Goal: Task Accomplishment & Management: Use online tool/utility

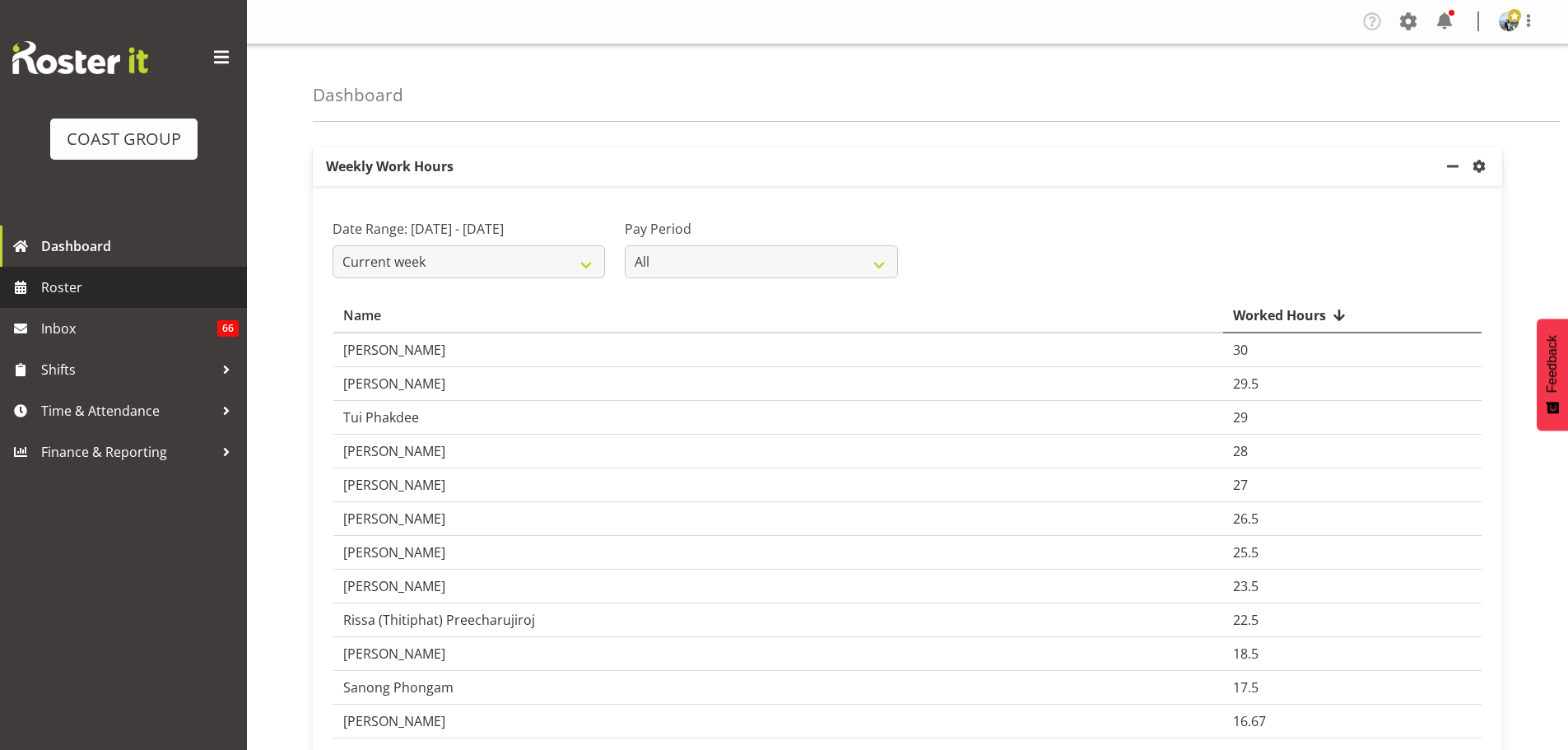
click at [46, 291] on span "Roster" at bounding box center [140, 287] width 198 height 24
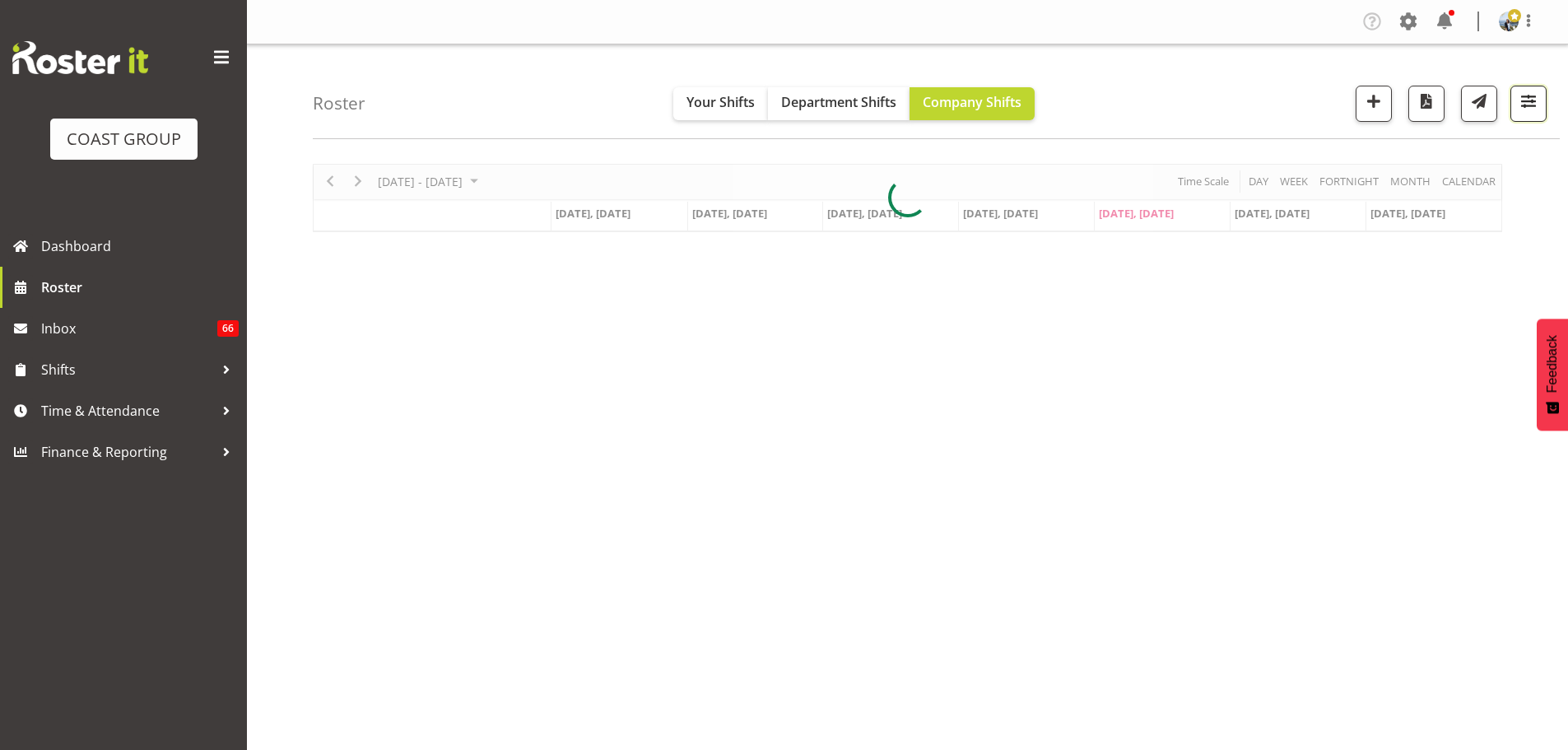
click at [1523, 105] on span "button" at bounding box center [1529, 102] width 22 height 22
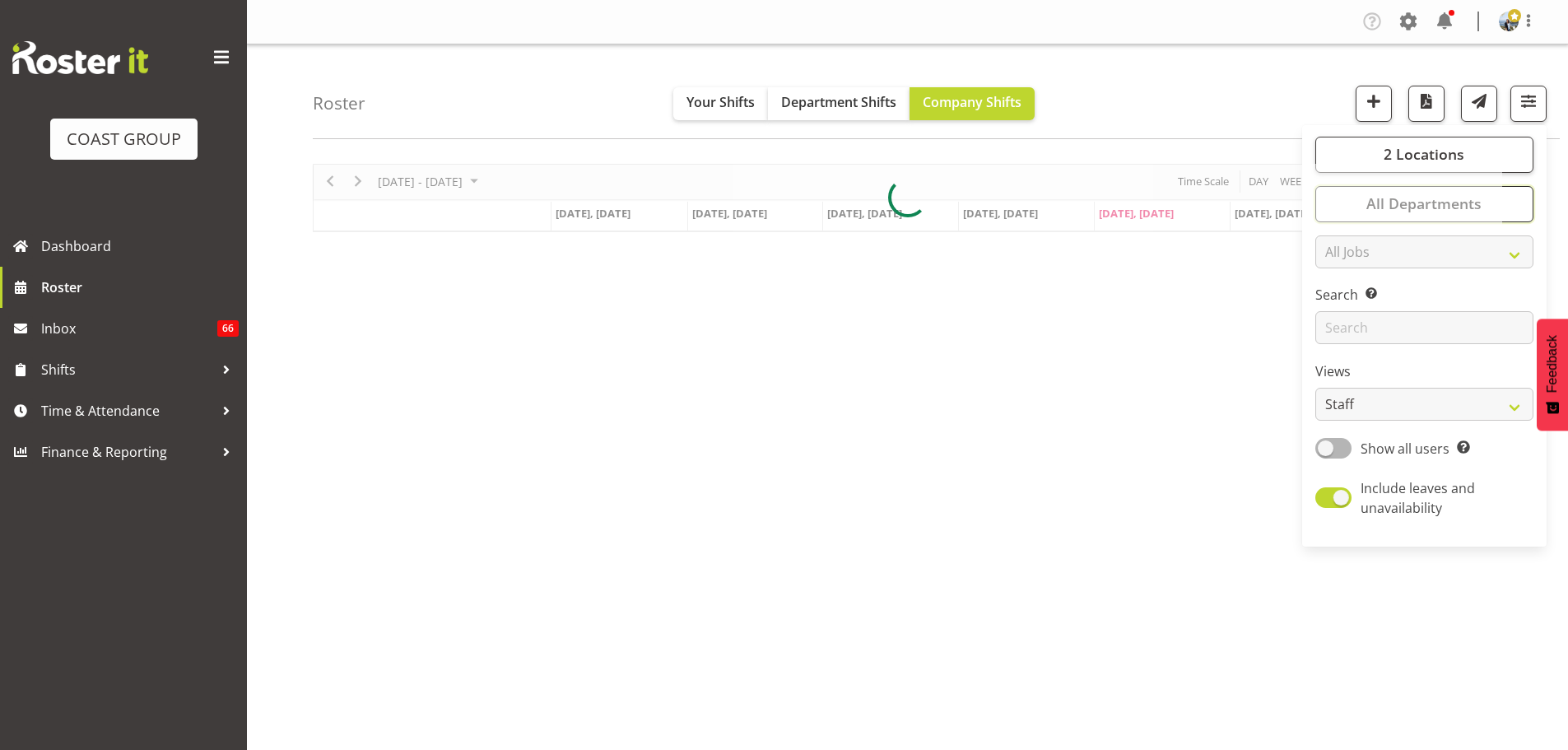
click at [1518, 208] on button "All Departments" at bounding box center [1424, 203] width 218 height 36
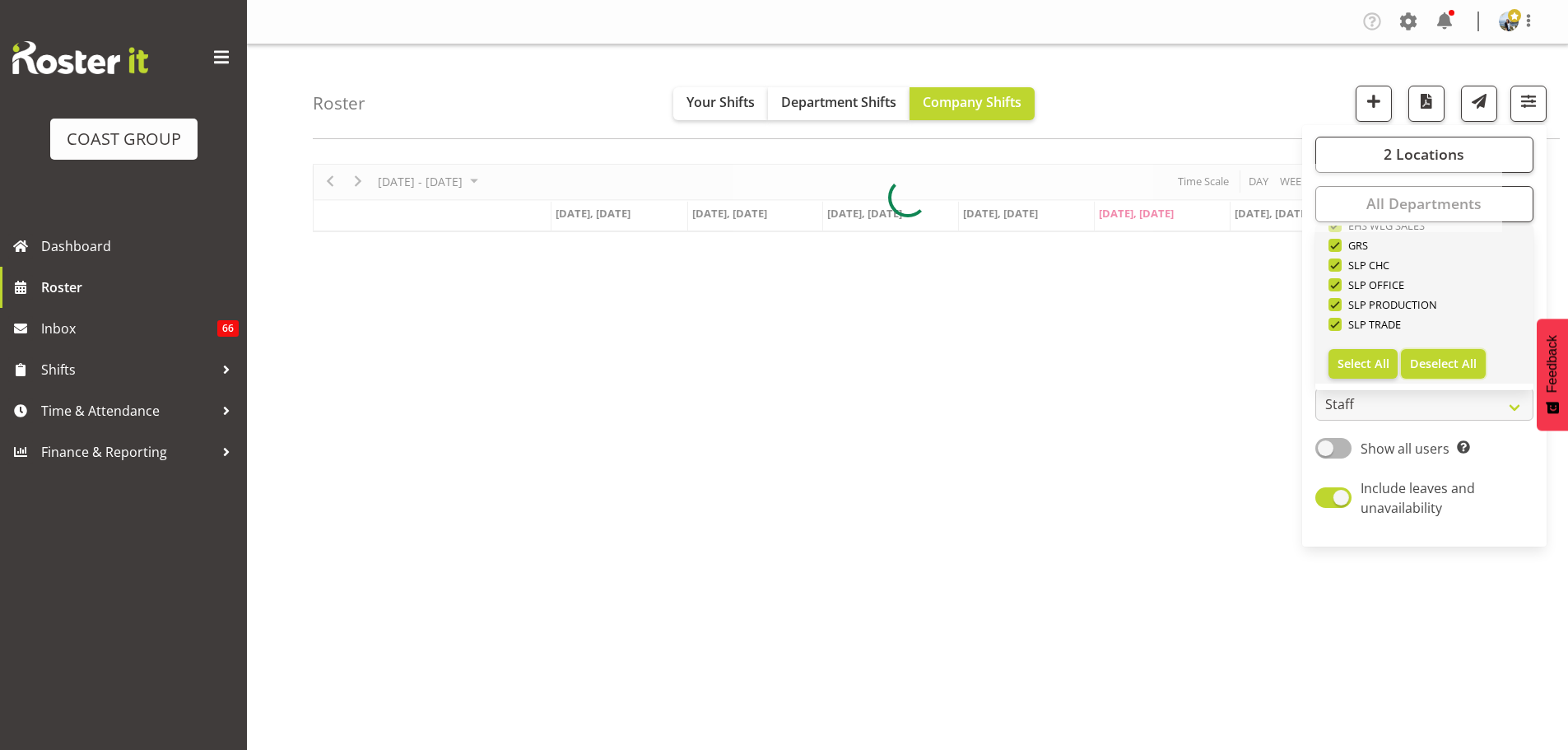
click at [1475, 371] on div "Roster Your Shifts Department Shifts Company Shifts 2 Locations Clear CARLTON E…" at bounding box center [907, 426] width 1321 height 766
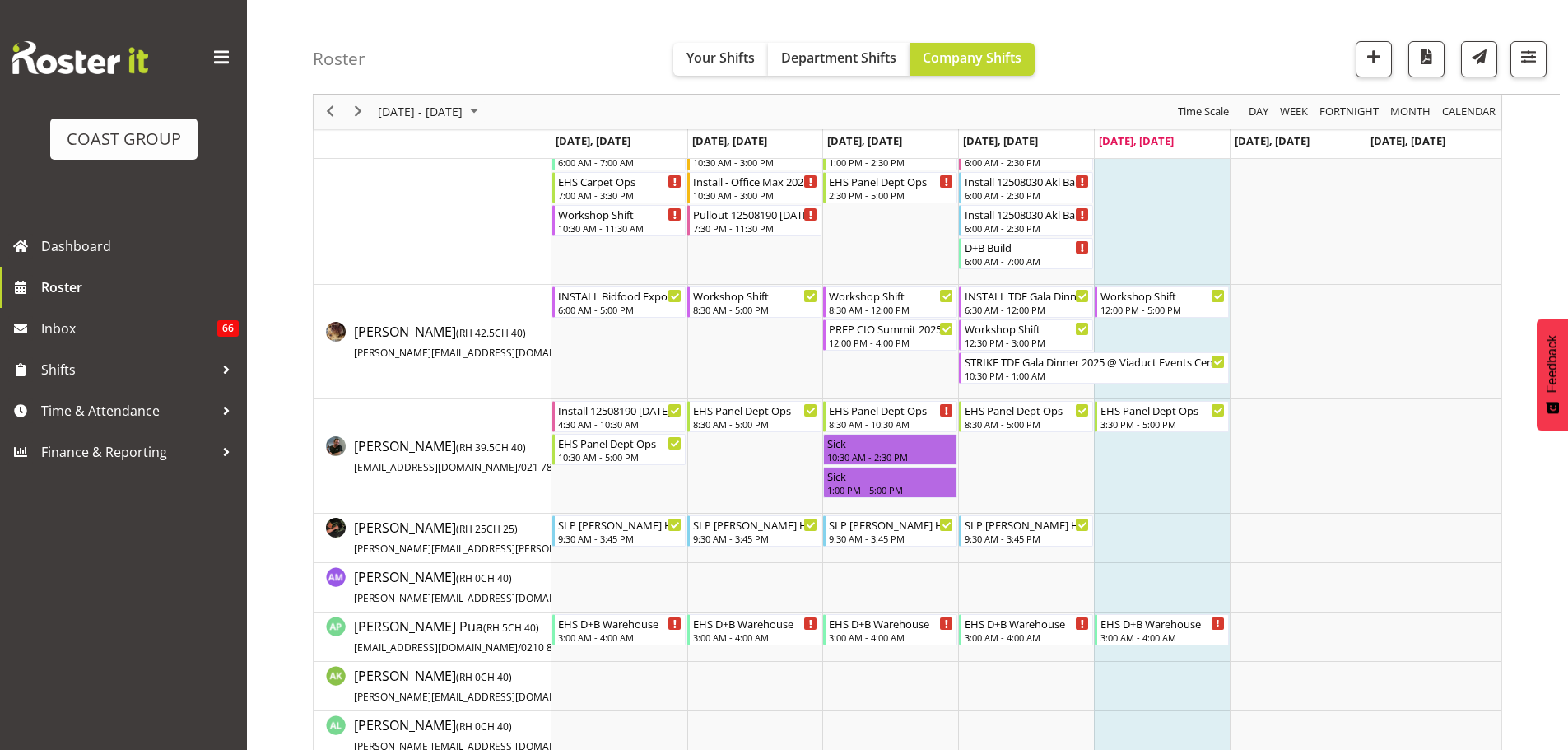
scroll to position [206, 0]
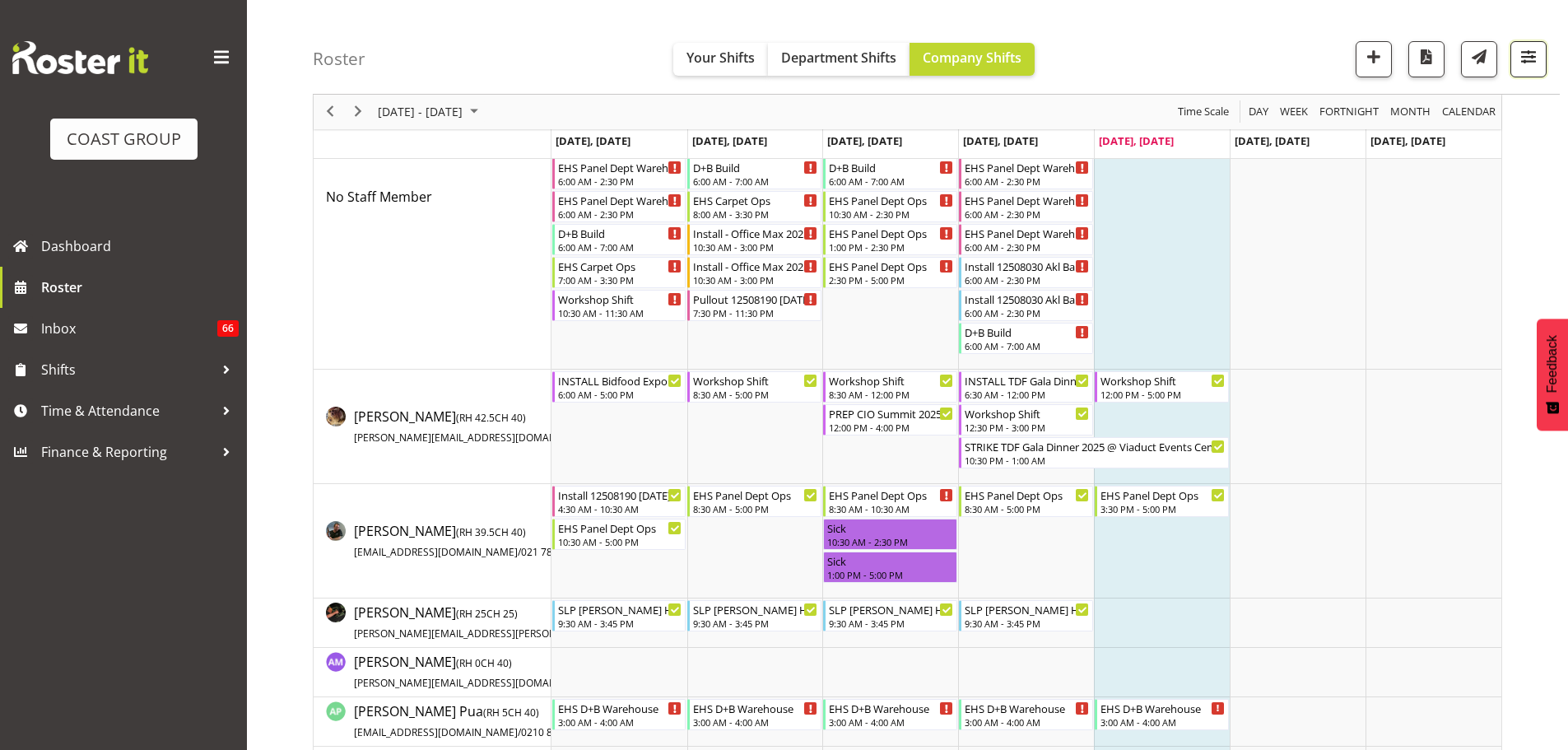
click at [1541, 68] on button "button" at bounding box center [1528, 59] width 36 height 36
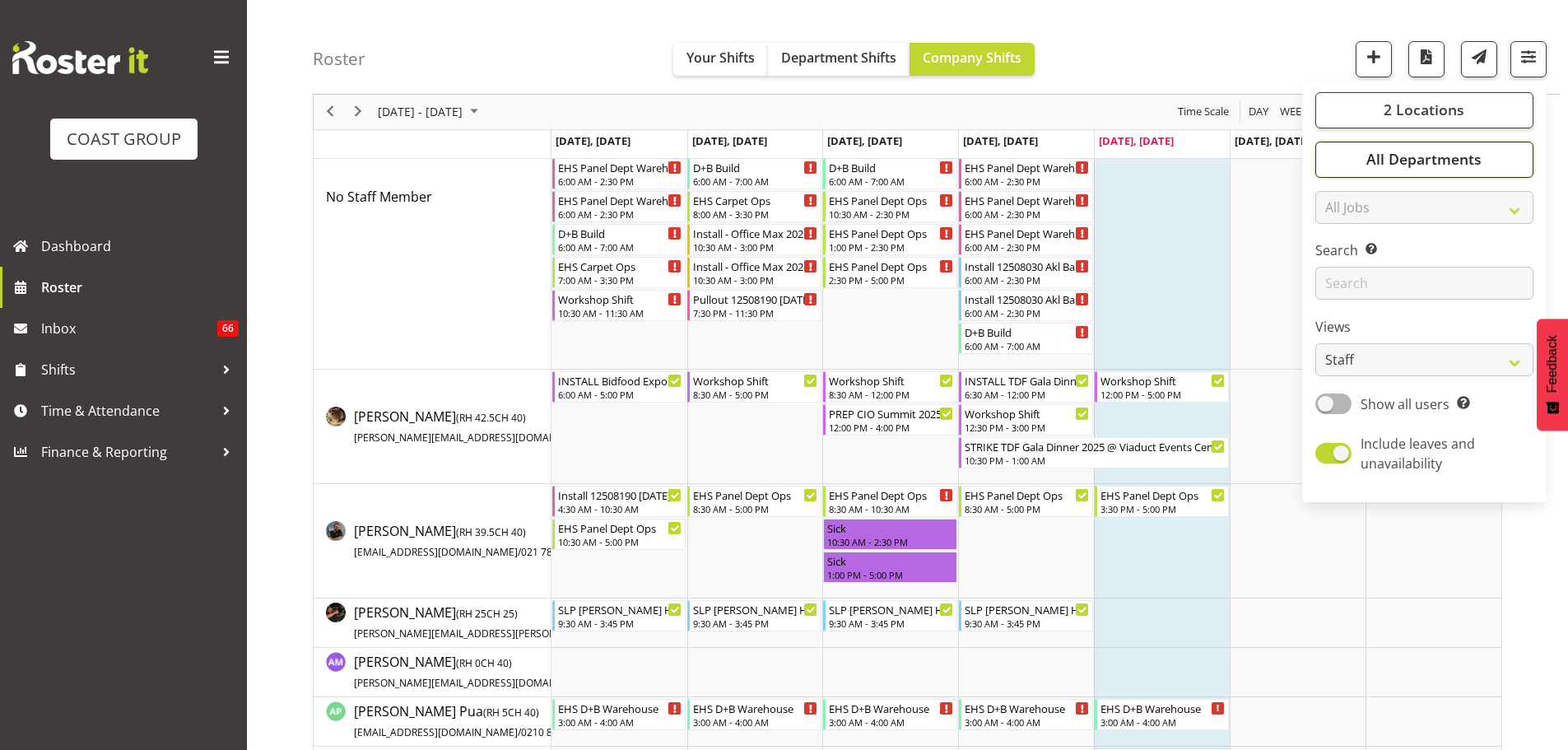
click at [1476, 153] on span "All Departments" at bounding box center [1424, 159] width 115 height 20
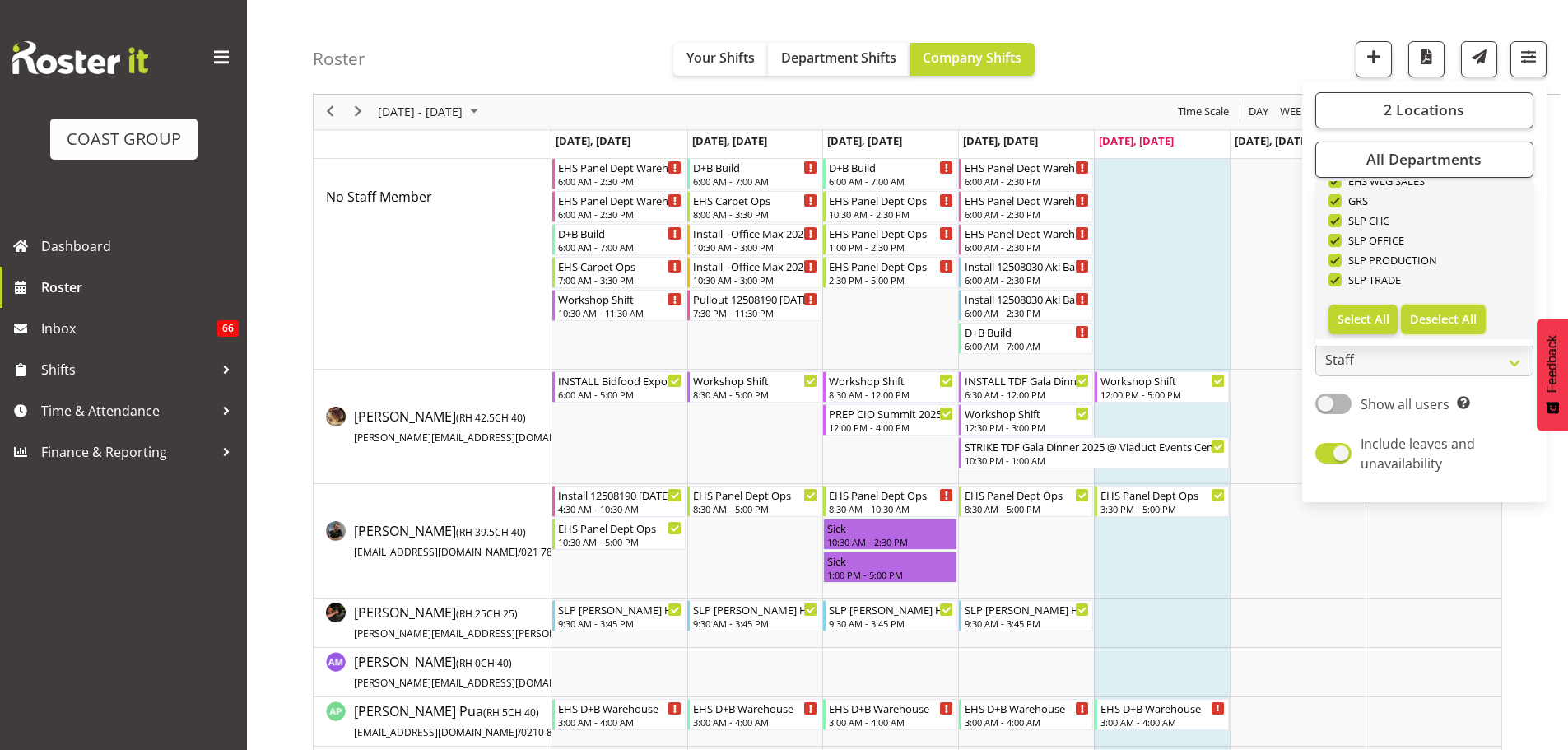
click at [1456, 318] on span "Deselect All" at bounding box center [1443, 319] width 67 height 16
checkbox input "false"
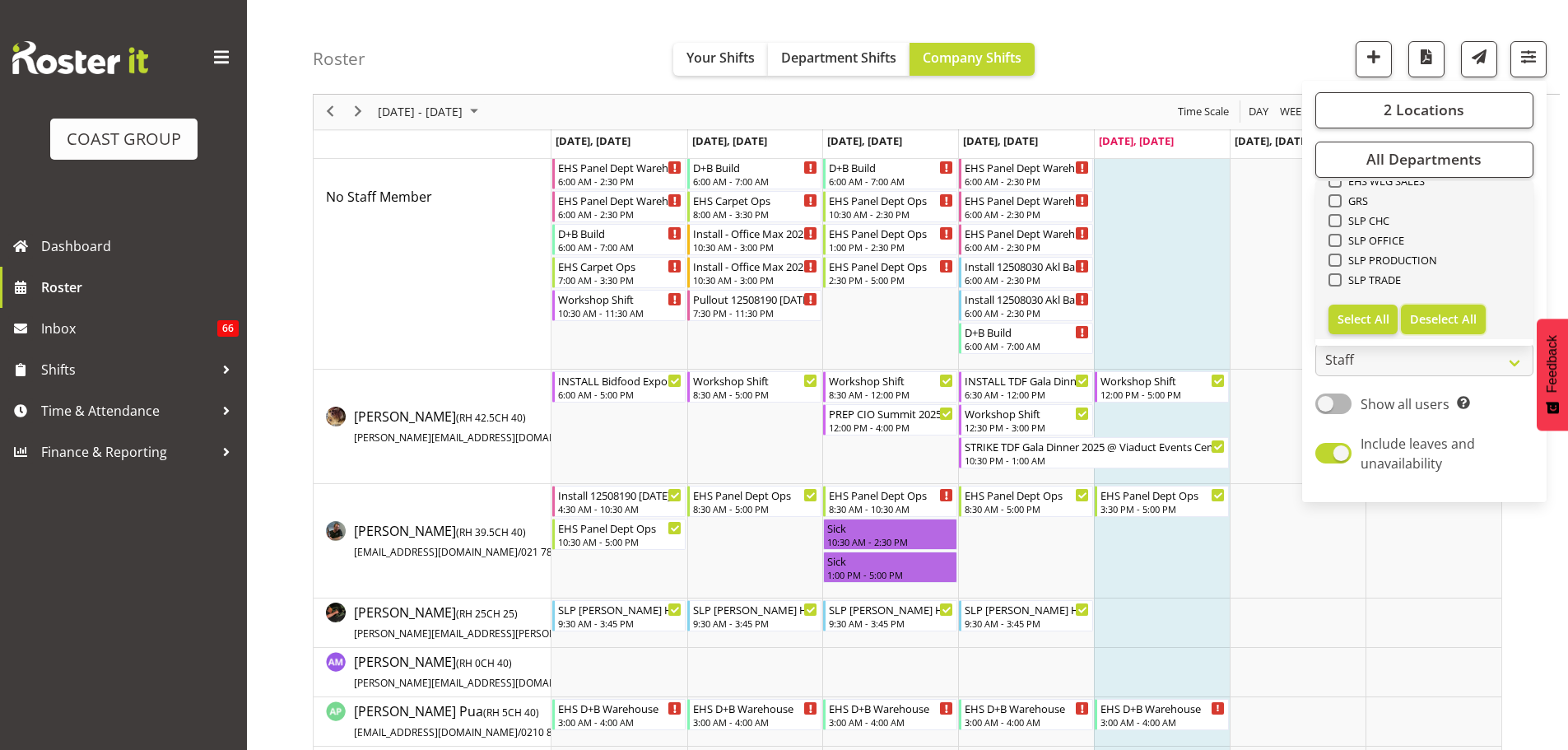
checkbox input "false"
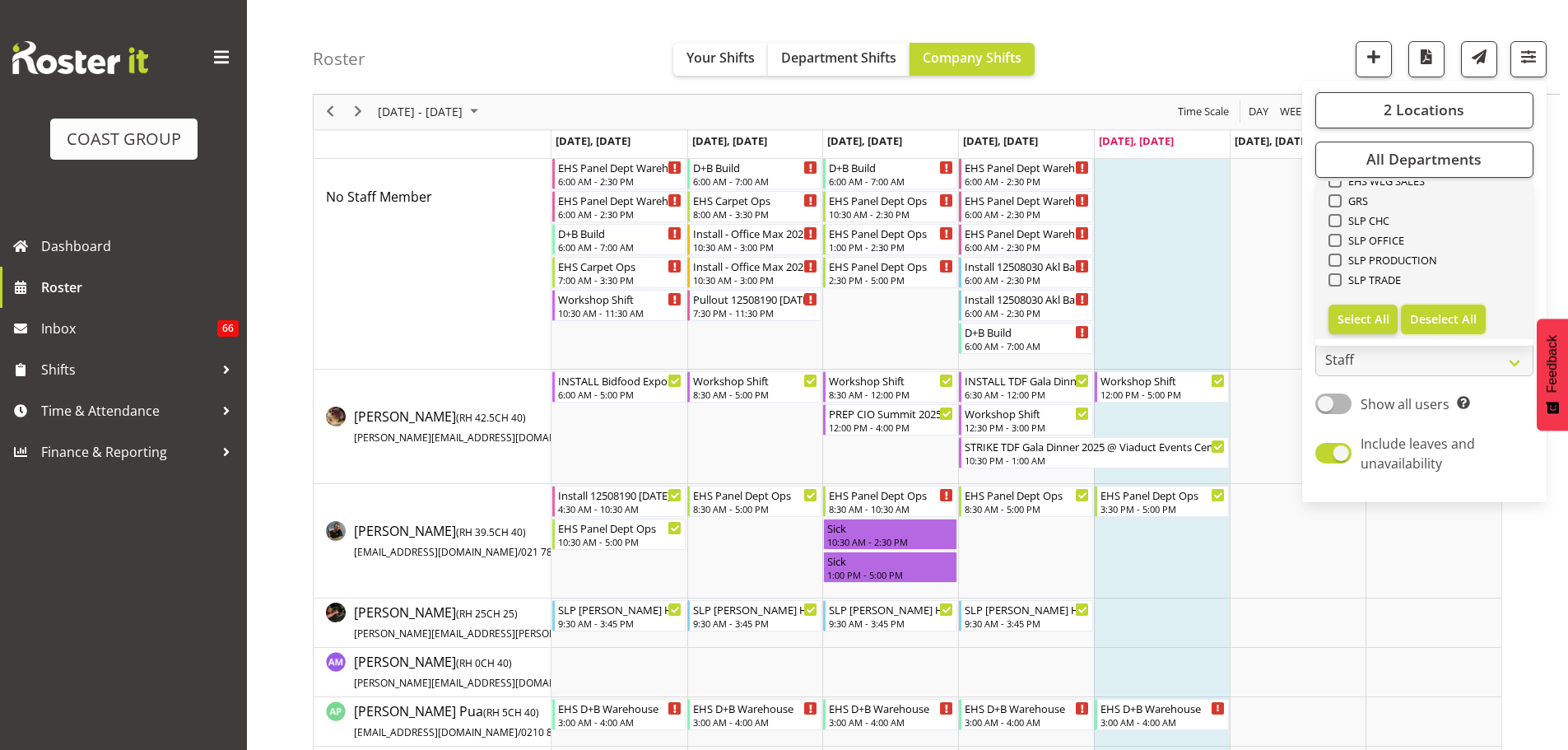
checkbox input "false"
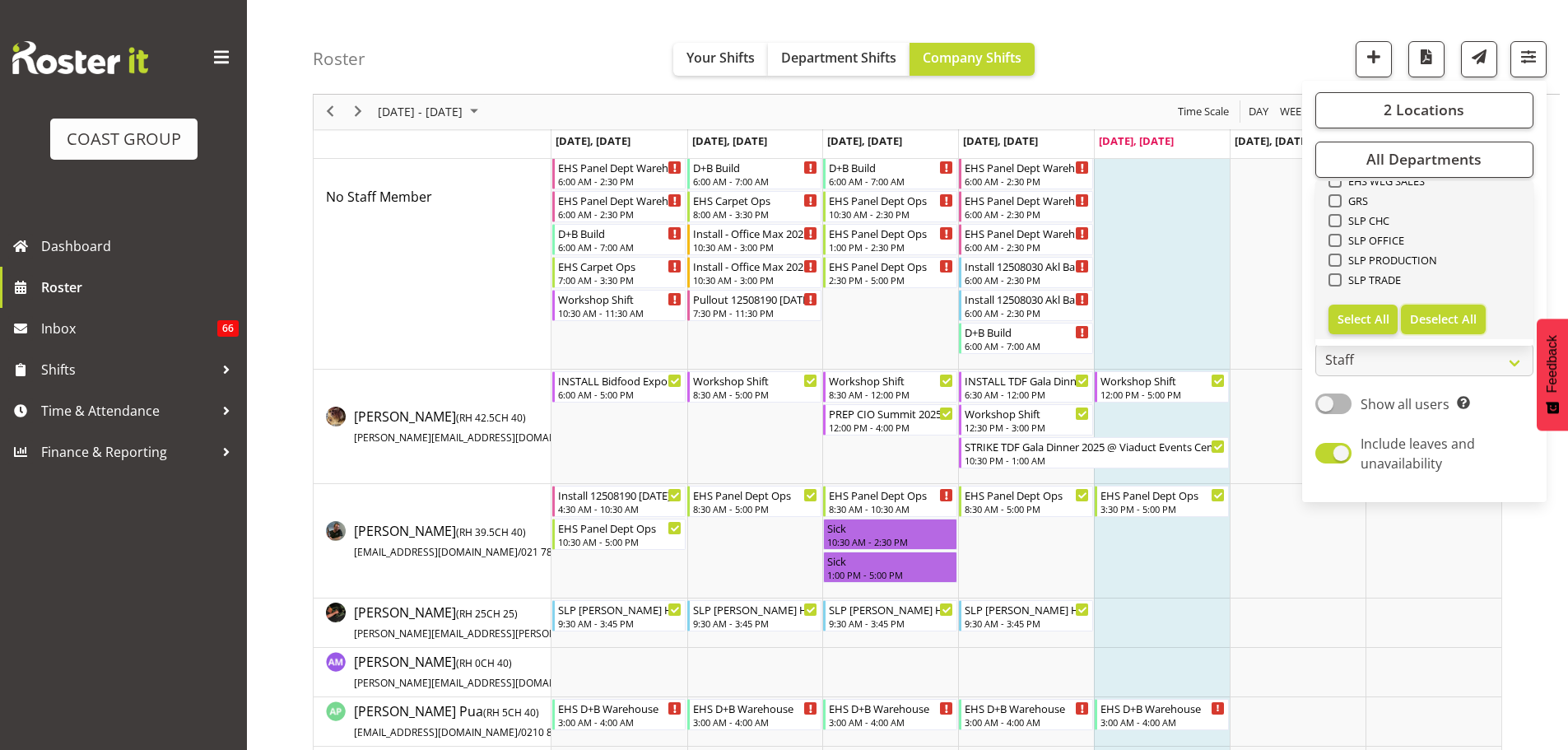
checkbox input "false"
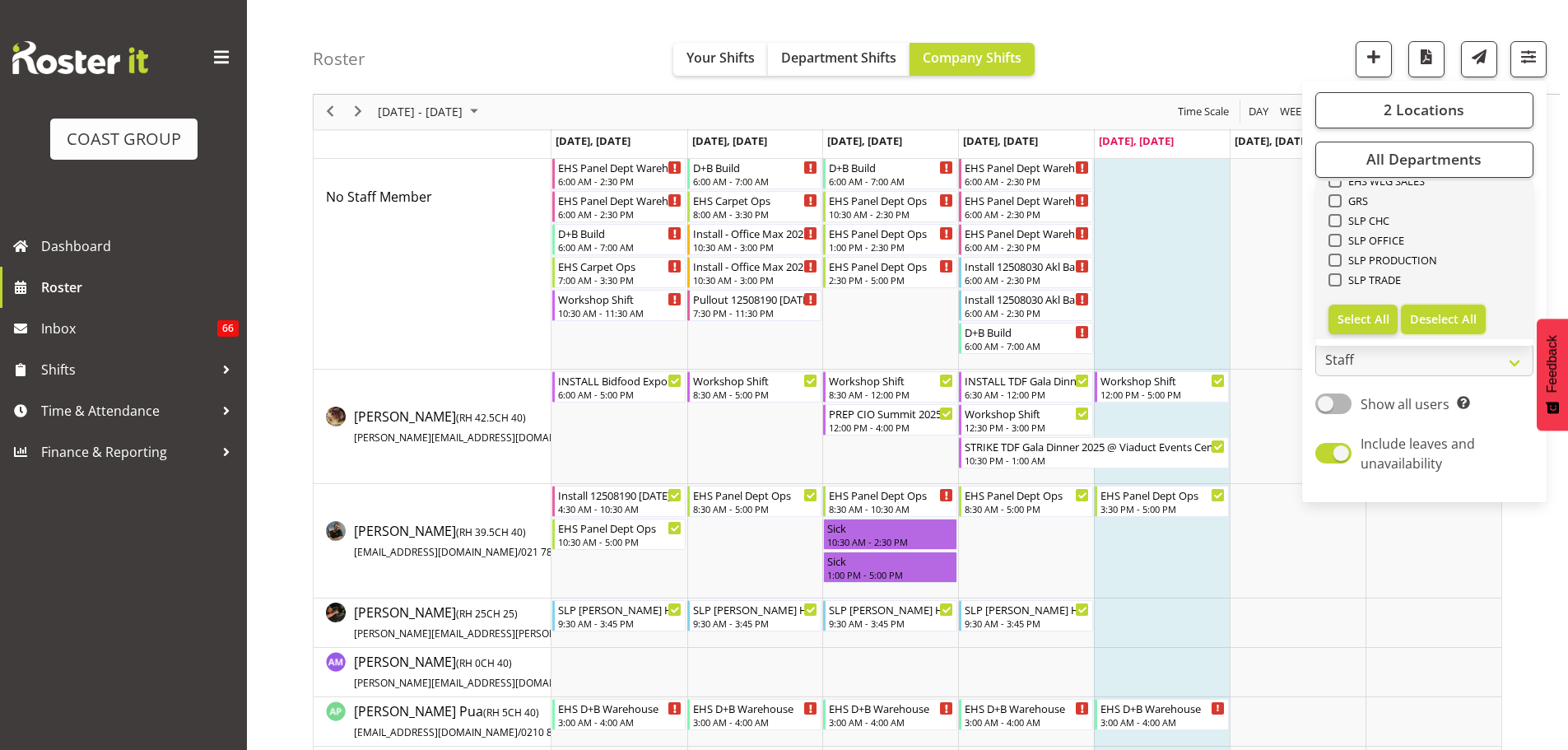
checkbox input "false"
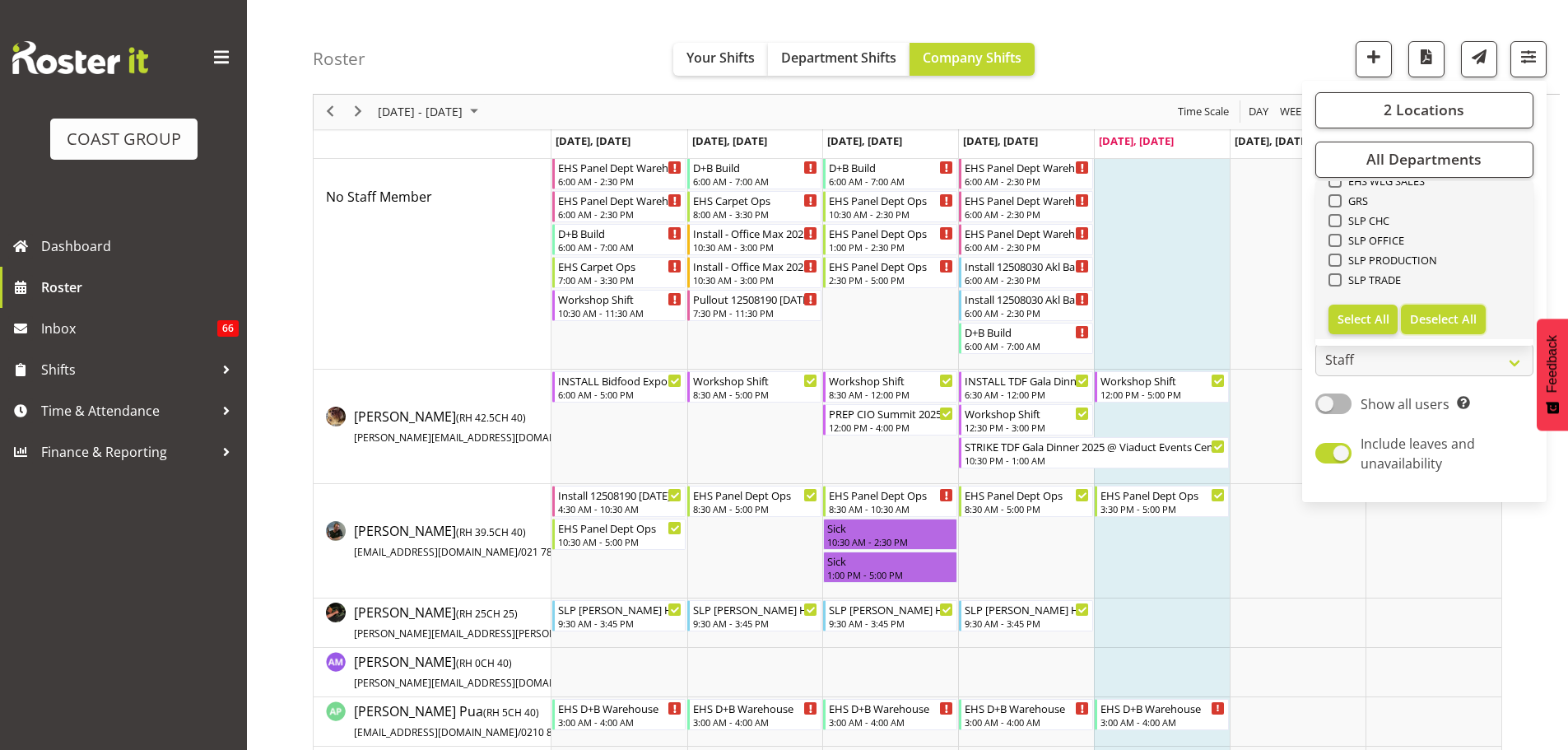
checkbox input "false"
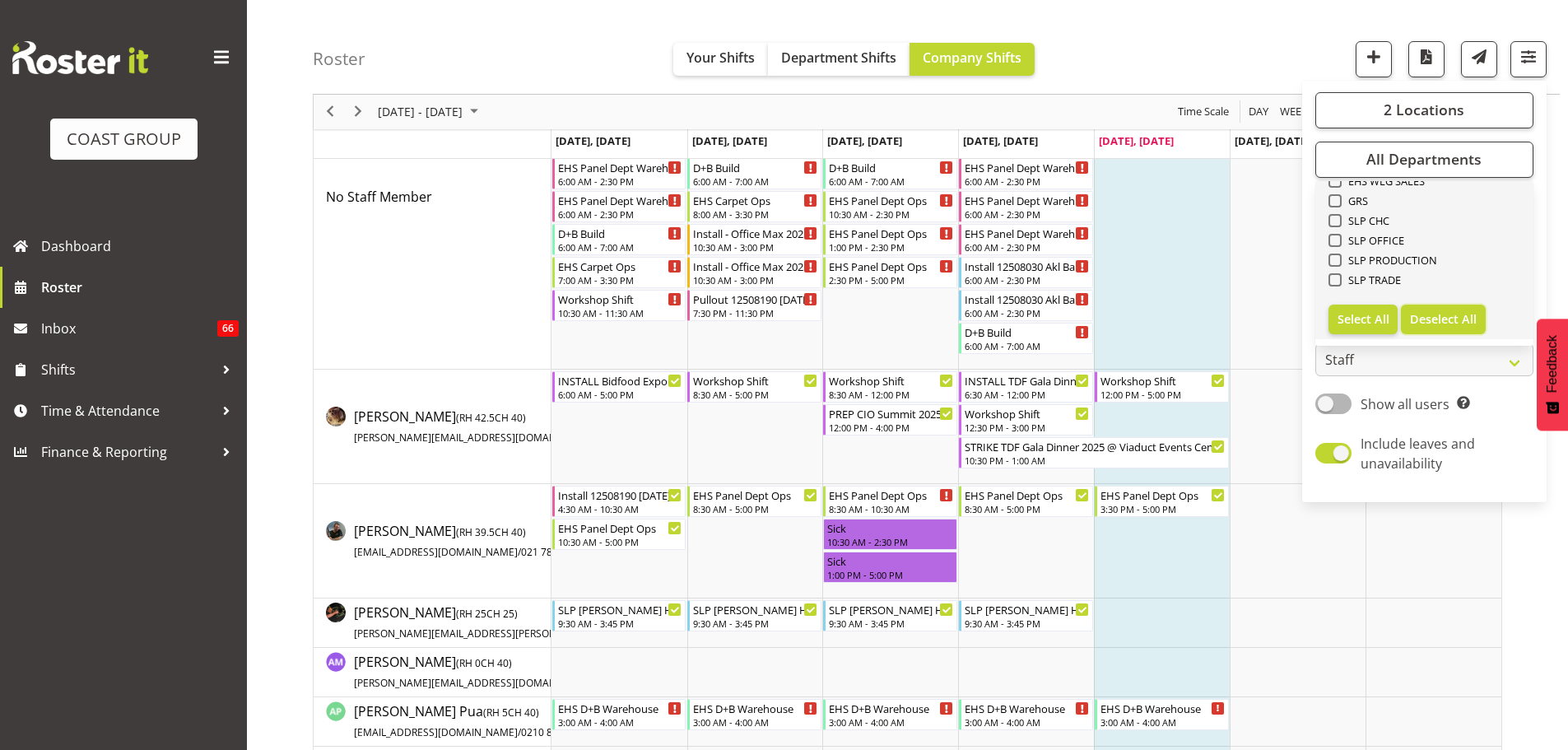
checkbox input "false"
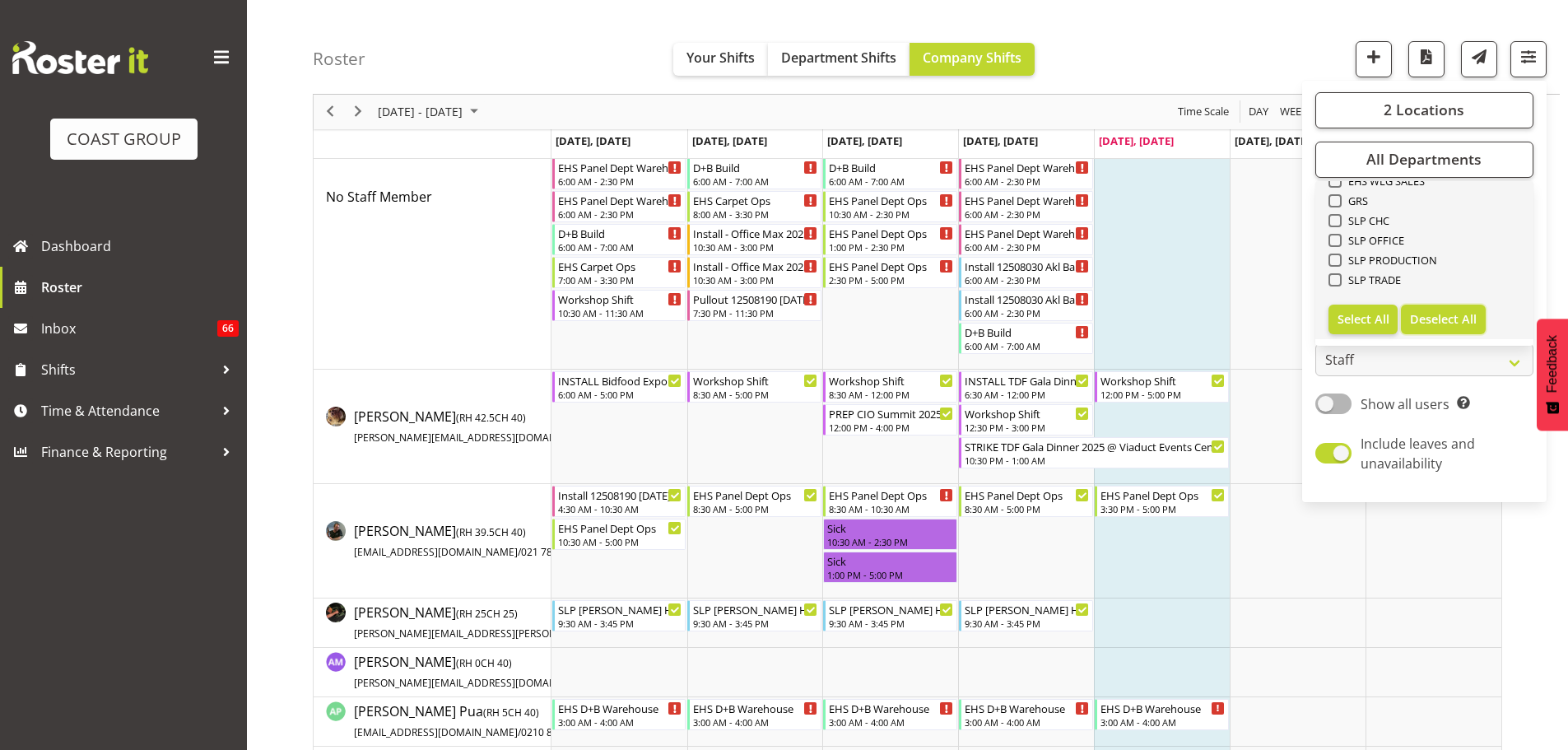
checkbox input "false"
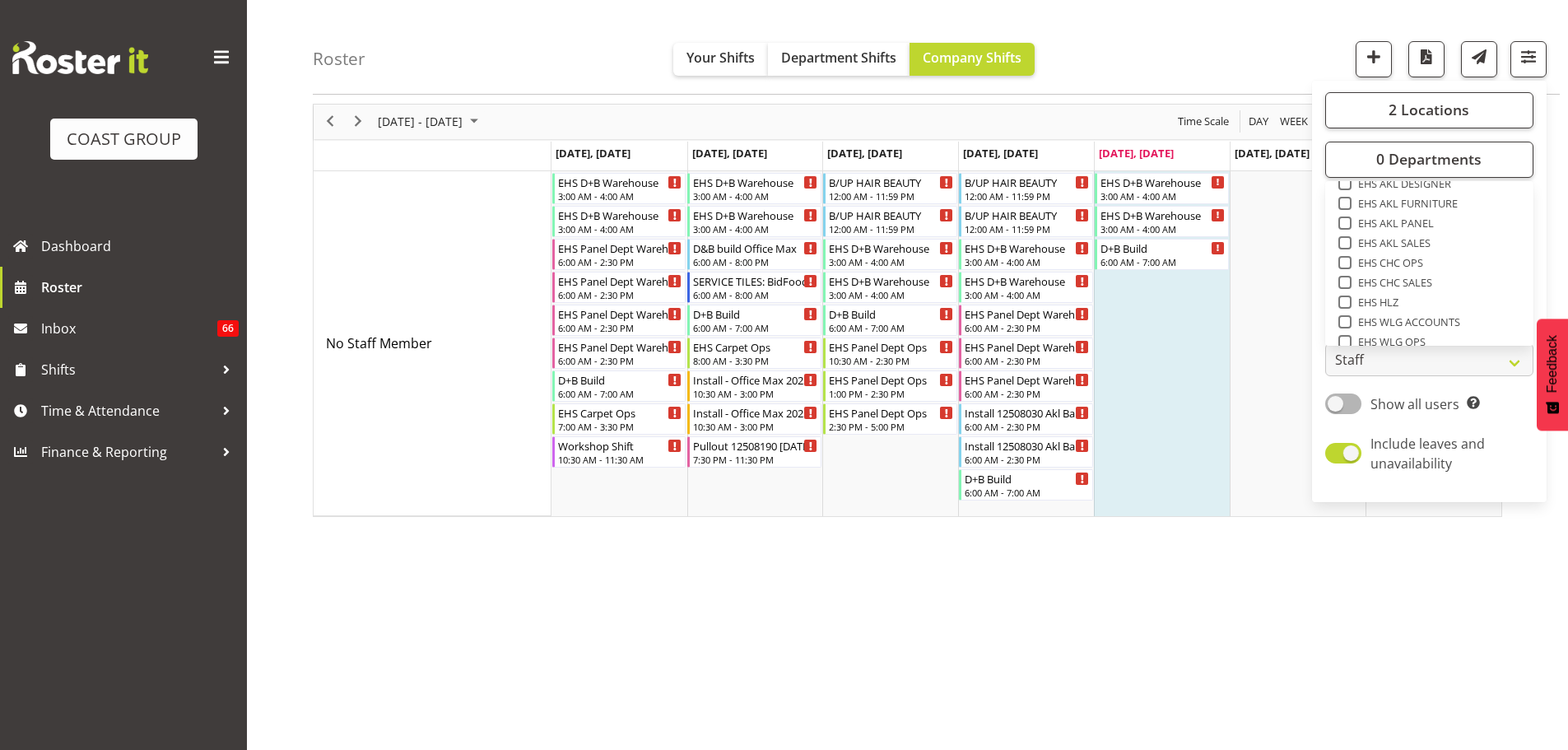
scroll to position [438, 0]
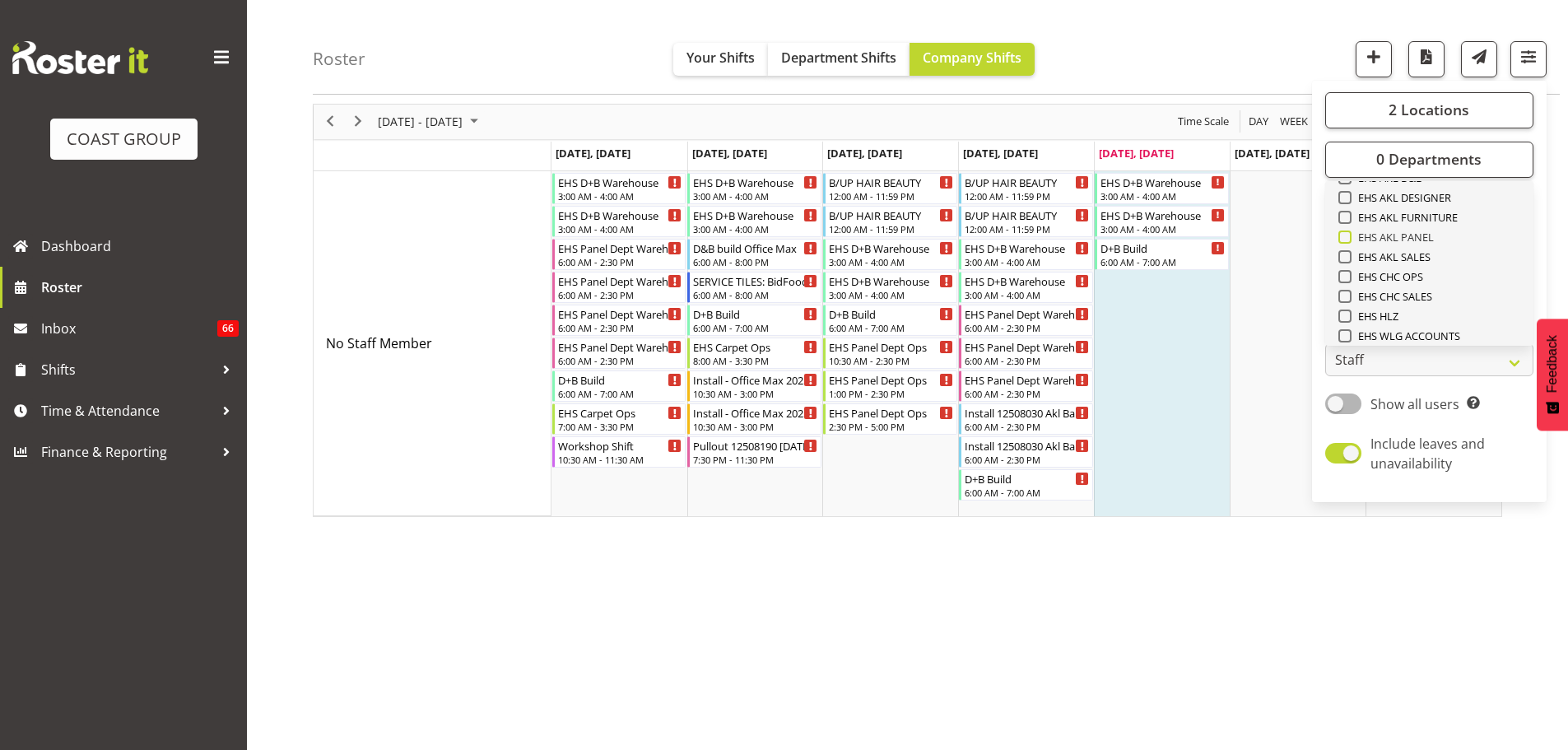
click at [1415, 240] on span "EHS AKL PANEL" at bounding box center [1393, 237] width 83 height 13
click at [1349, 240] on input "EHS AKL PANEL" at bounding box center [1343, 237] width 11 height 11
checkbox input "true"
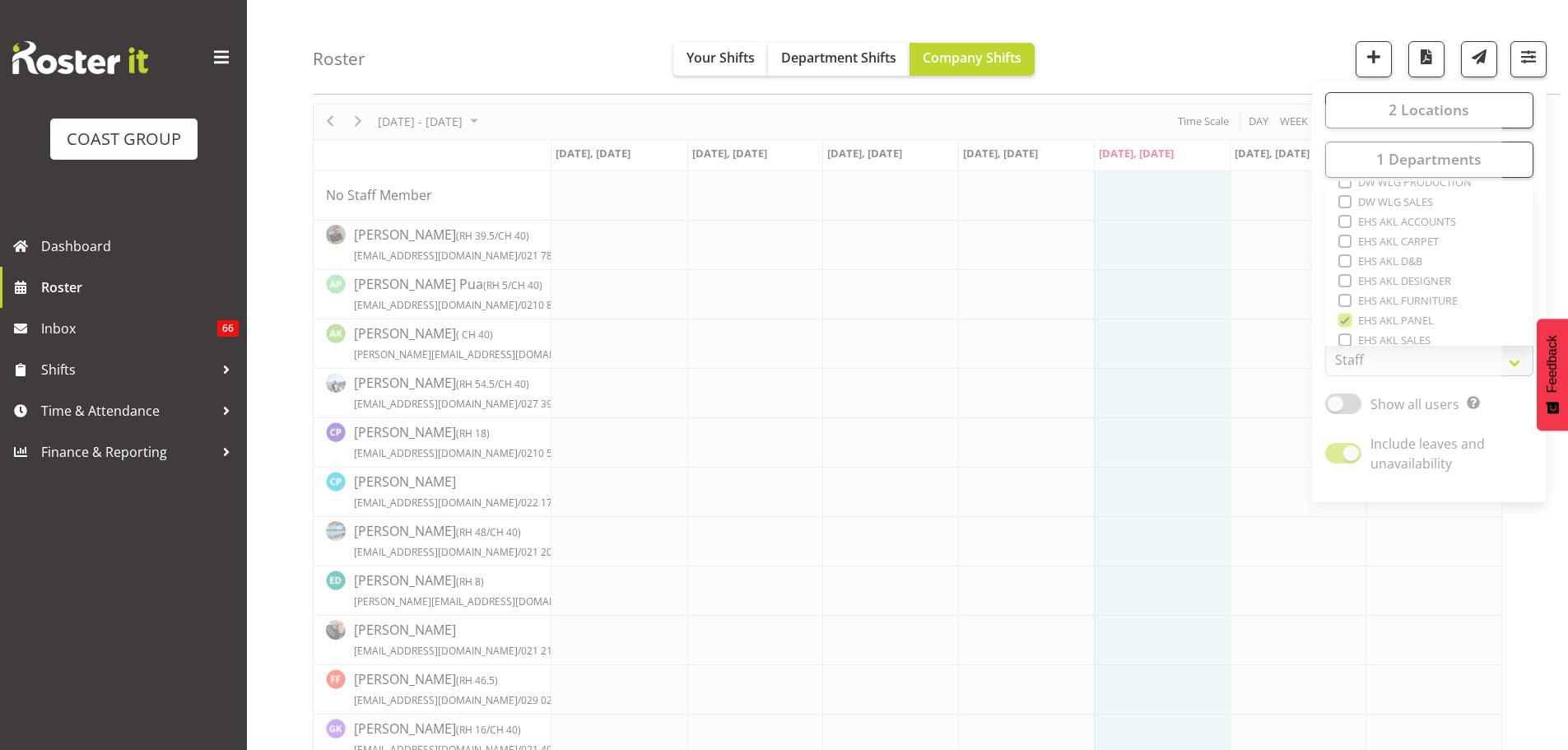
scroll to position [321, 0]
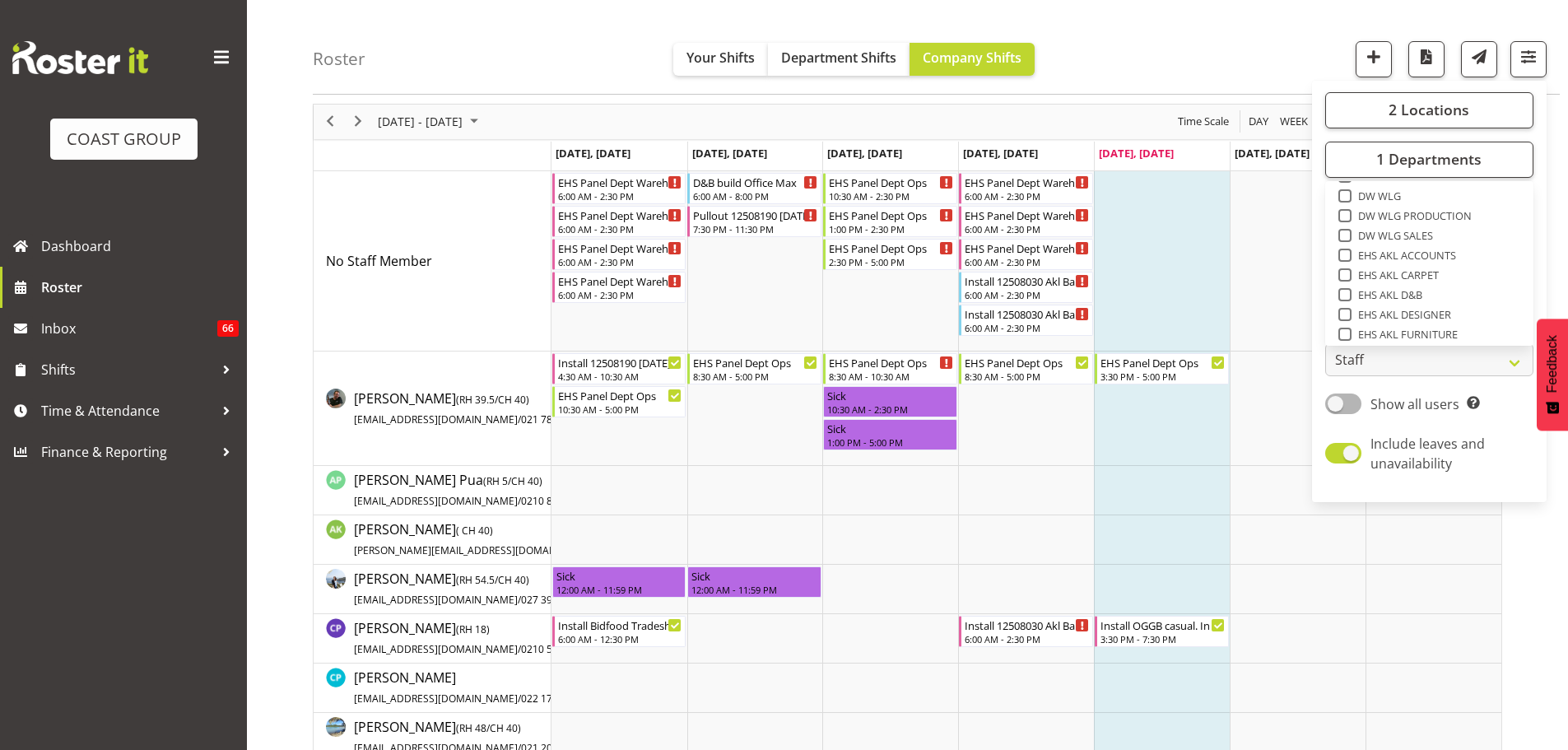
click at [1344, 275] on span at bounding box center [1344, 274] width 13 height 13
click at [1344, 275] on input "EHS AKL CARPET" at bounding box center [1343, 275] width 11 height 11
checkbox input "true"
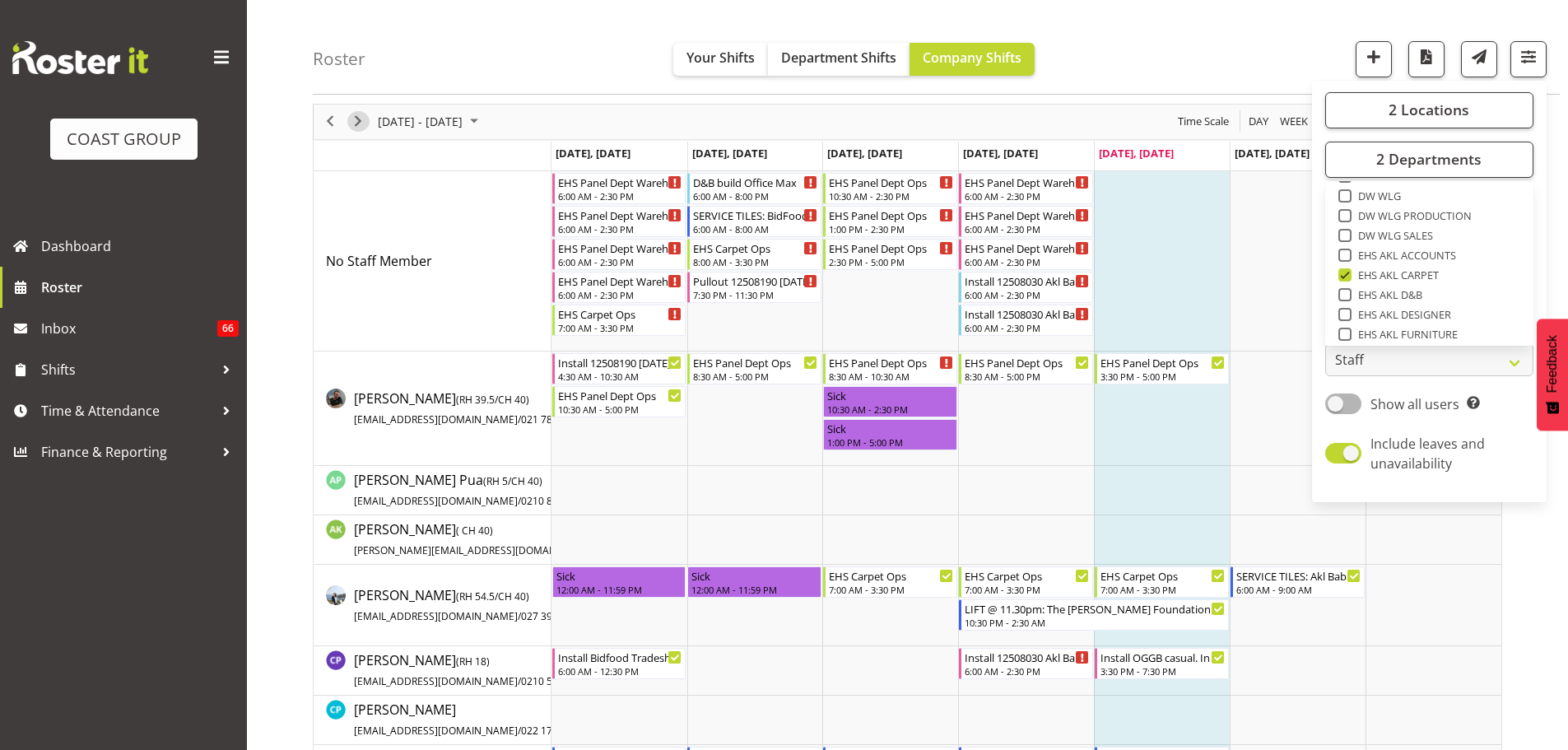
click at [358, 122] on span "Next" at bounding box center [358, 121] width 20 height 21
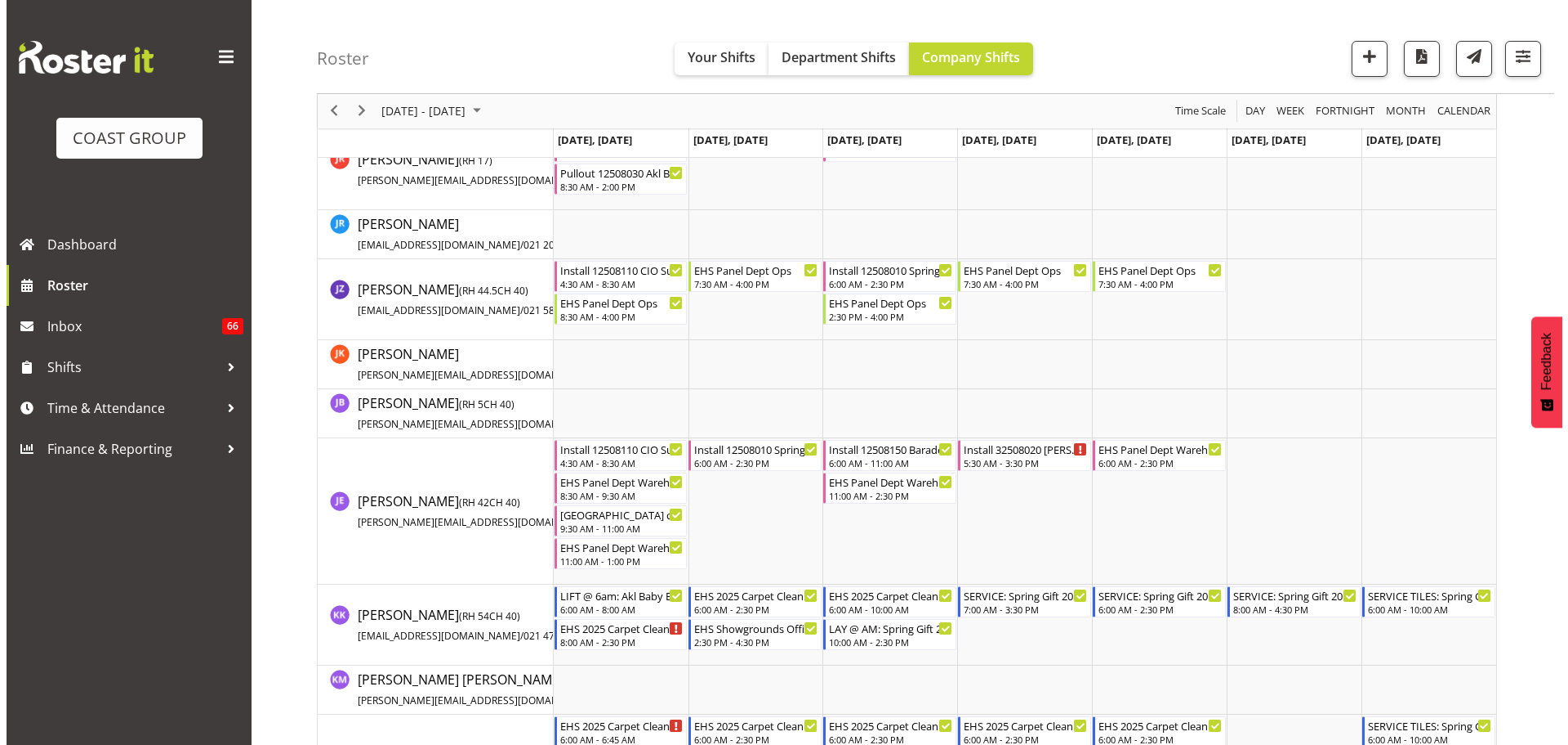
scroll to position [1963, 0]
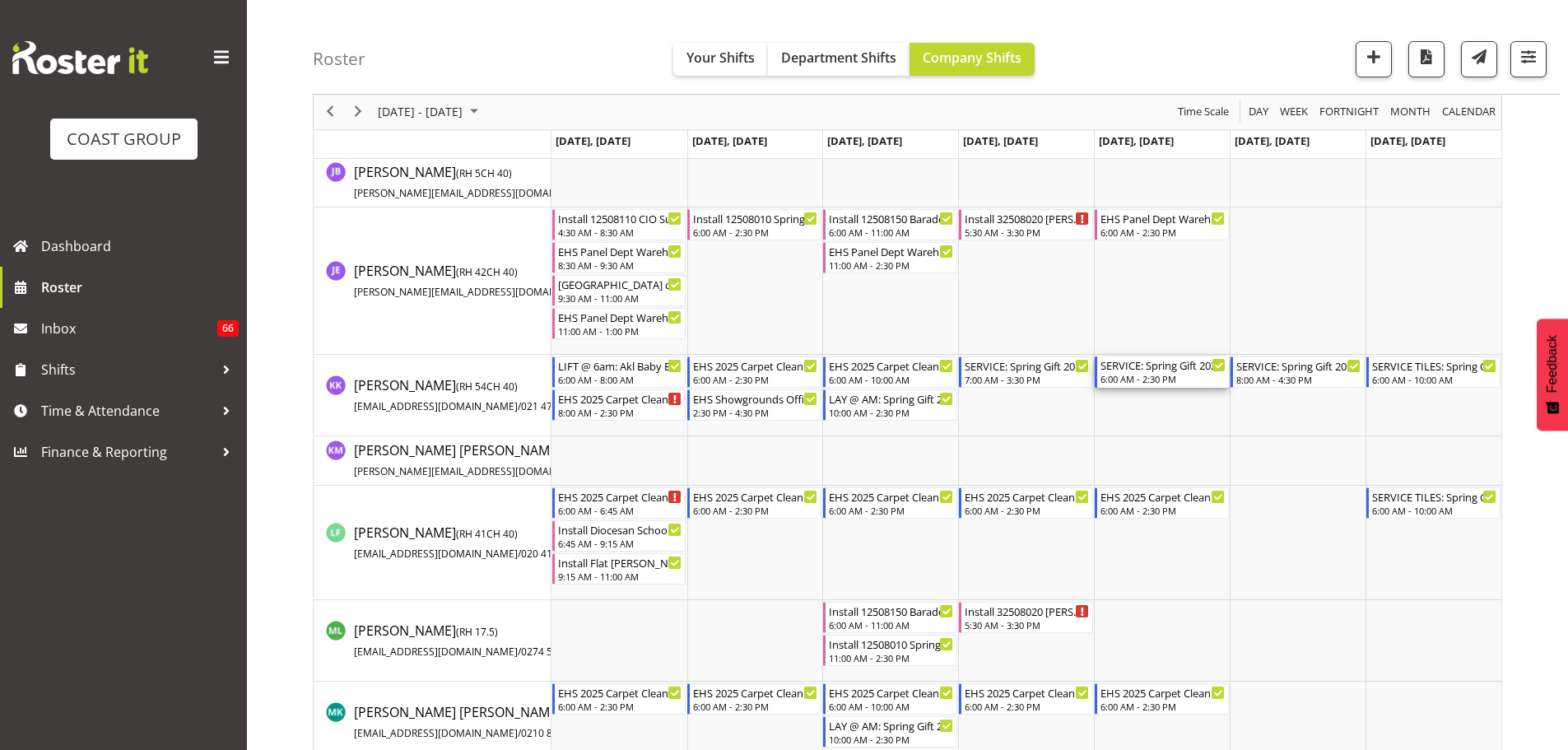
click at [1176, 368] on div "SERVICE: Spring Gift 2025 @ [GEOGRAPHIC_DATA] Showgrounds" at bounding box center [1163, 364] width 125 height 17
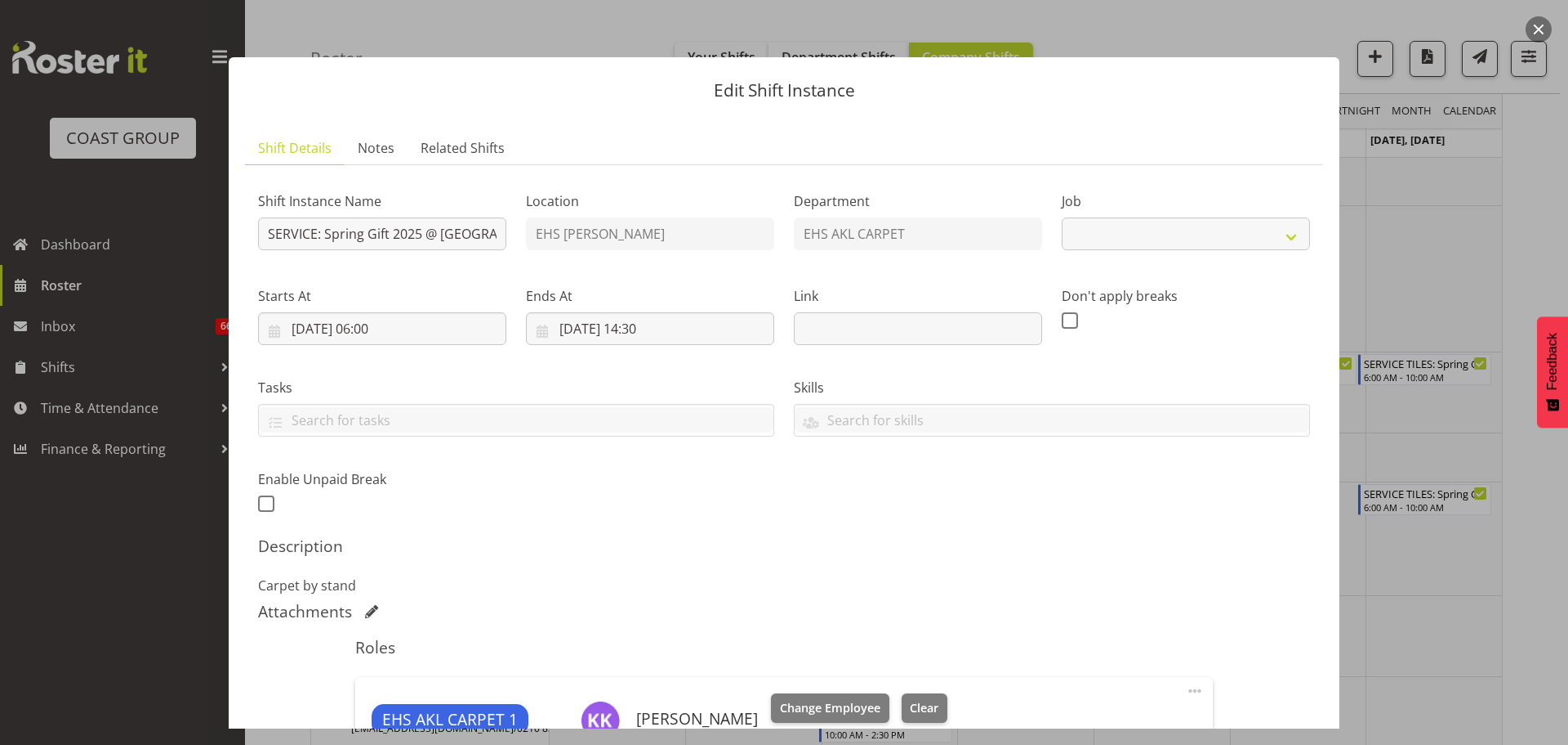
click at [1342, 425] on div "Edit Shift Instance Shift Details Notes Related Shifts Shift Instance Name SERV…" at bounding box center [784, 372] width 1144 height 712
select select "8514"
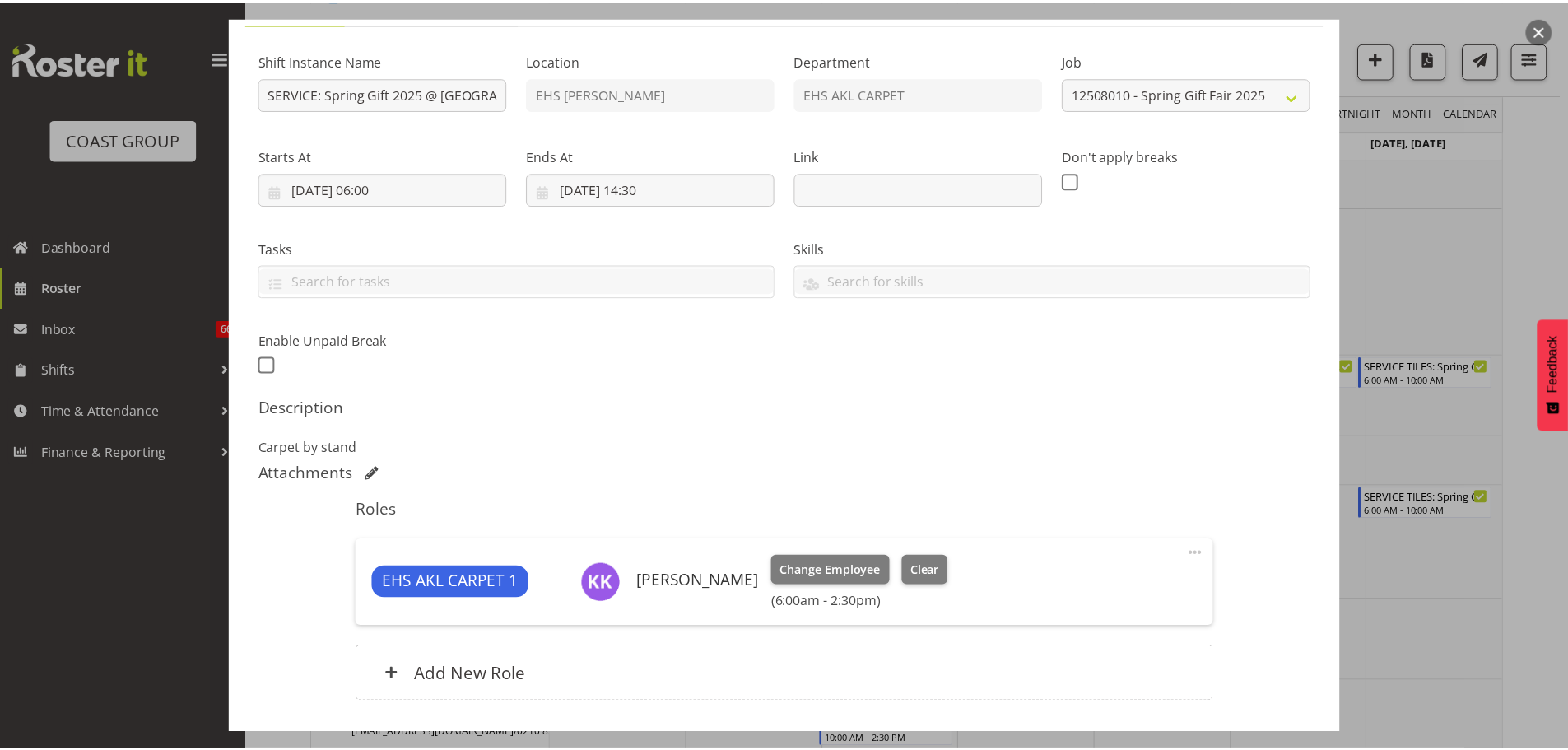
scroll to position [164, 0]
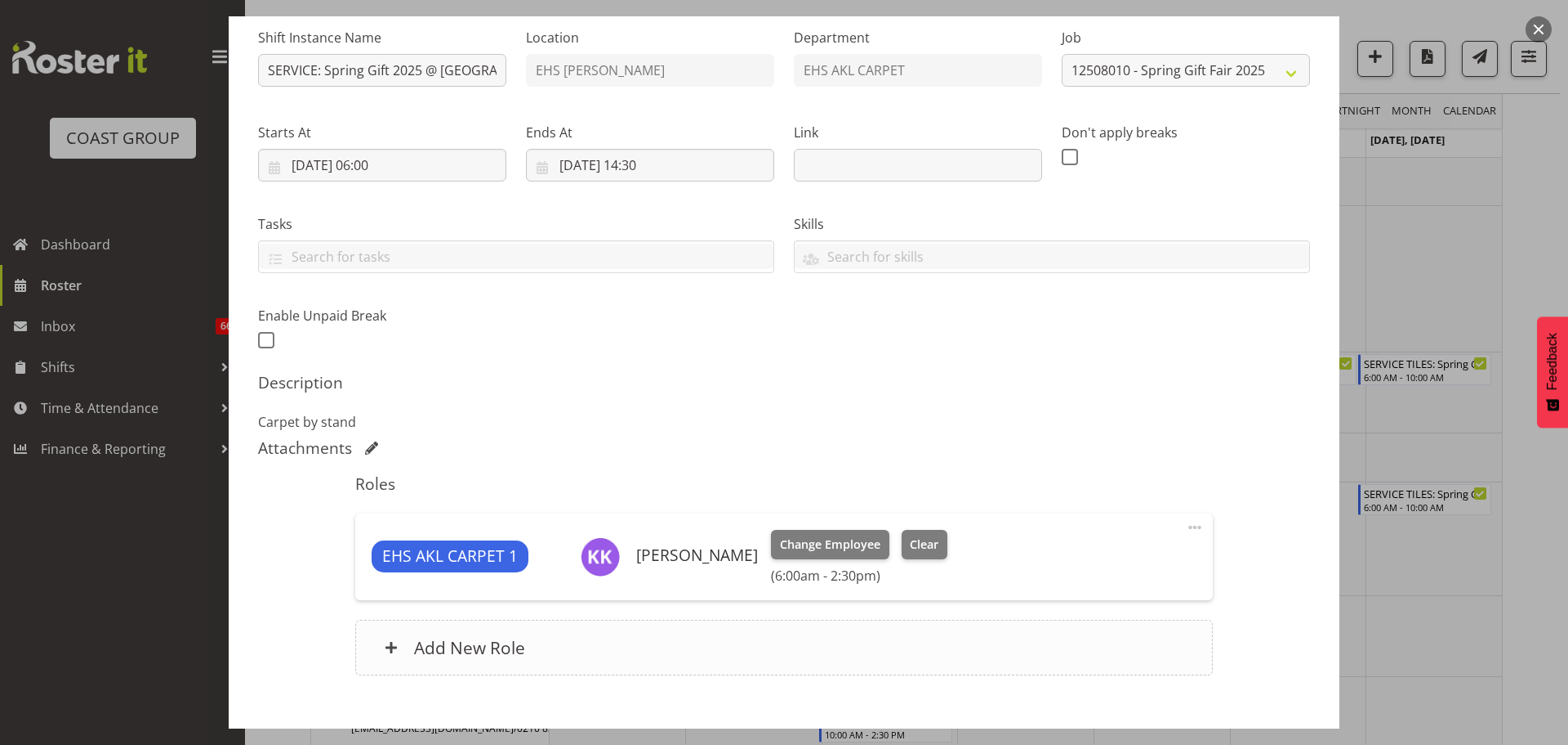
click at [893, 634] on div "Add New Role" at bounding box center [784, 647] width 857 height 55
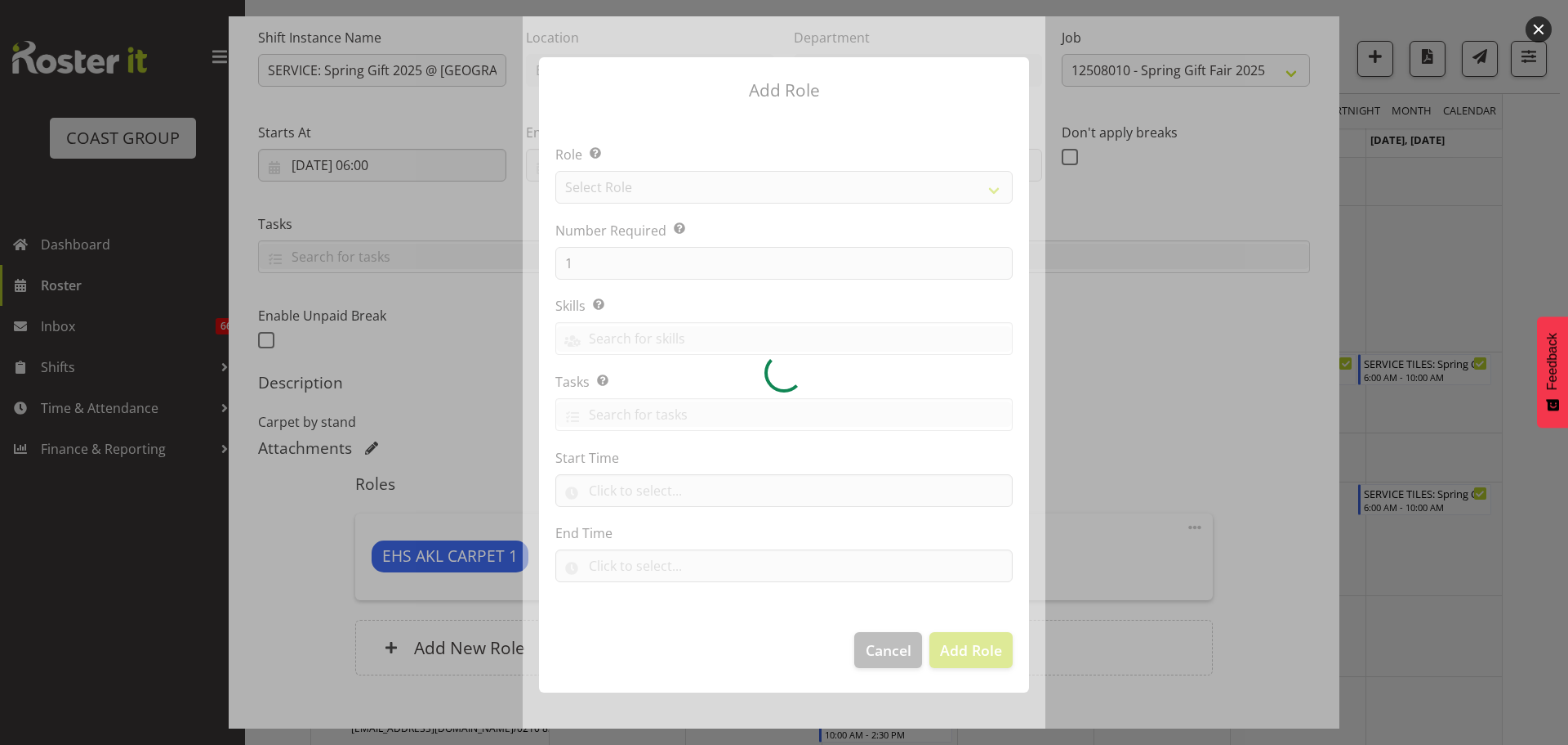
click at [816, 188] on div at bounding box center [784, 372] width 522 height 712
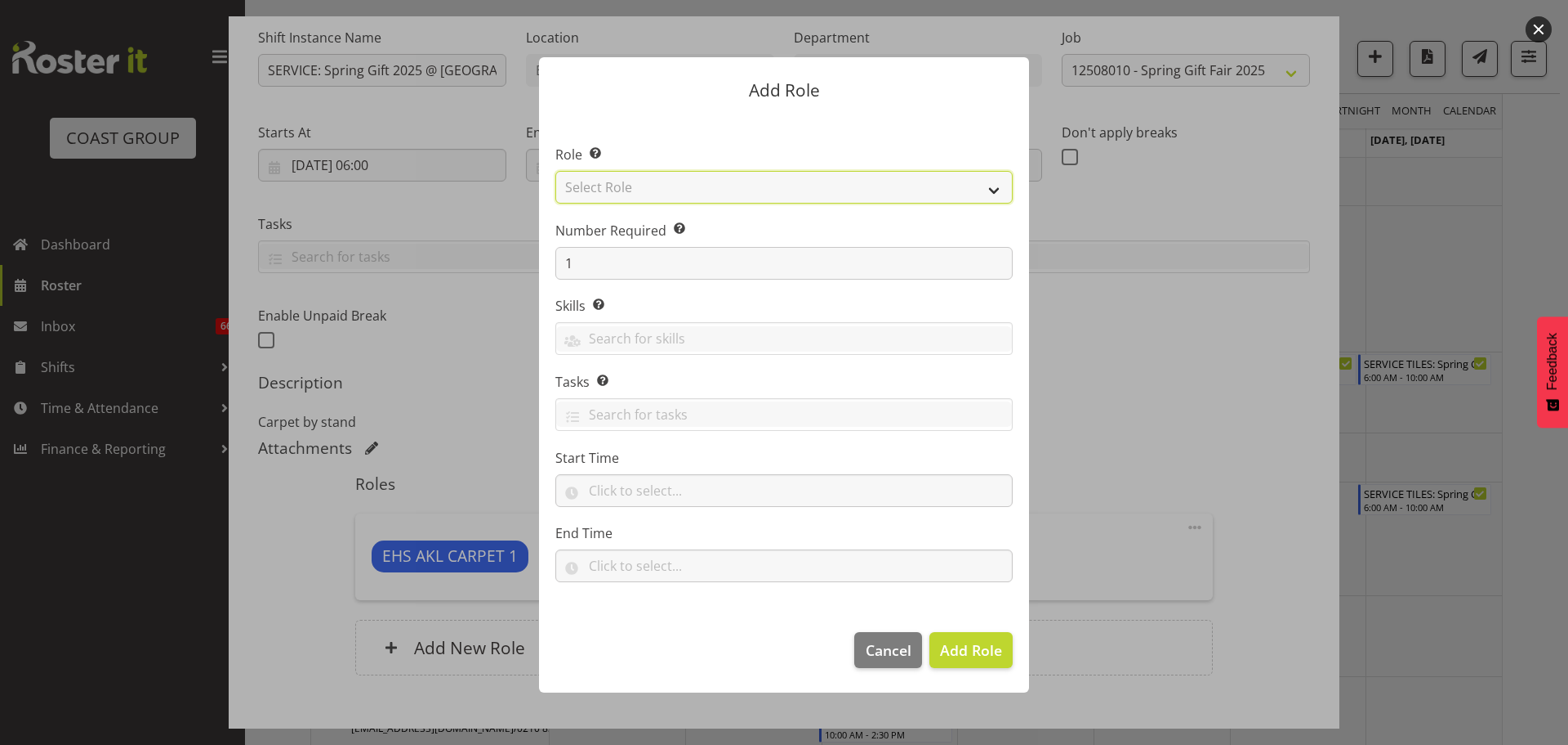
click at [816, 188] on select "Select Role ACCOUNT MANAGER ACCOUNT MANAGER DW ACCOUNTS [PERSON_NAME] VEHICLES …" at bounding box center [784, 187] width 457 height 33
select select "190"
click at [555, 171] on select "Select Role ACCOUNT MANAGER ACCOUNT MANAGER DW ACCOUNTS [PERSON_NAME] VEHICLES …" at bounding box center [784, 187] width 457 height 33
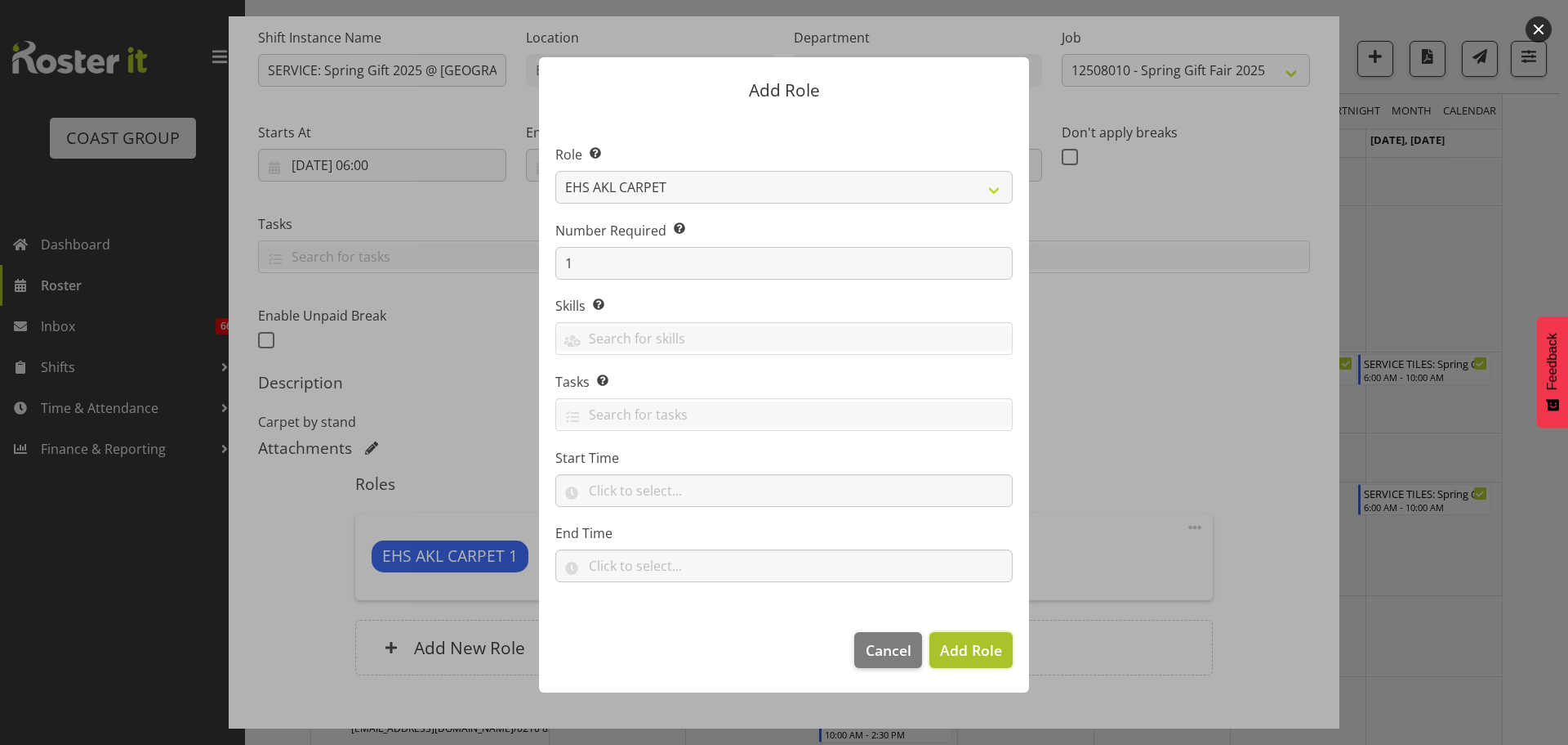
click at [950, 653] on span "Add Role" at bounding box center [971, 650] width 62 height 19
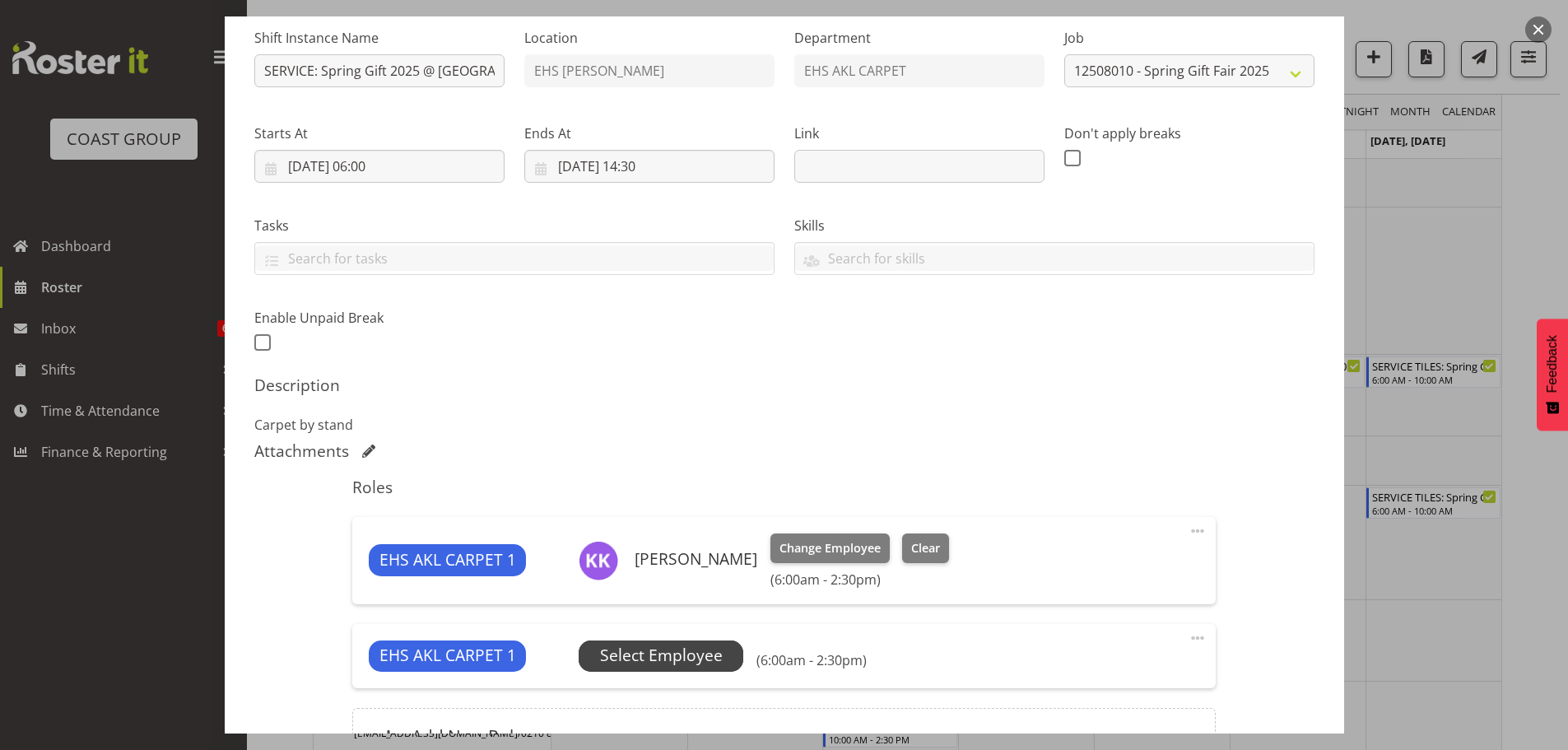
click at [633, 661] on span "Select Employee" at bounding box center [660, 655] width 122 height 23
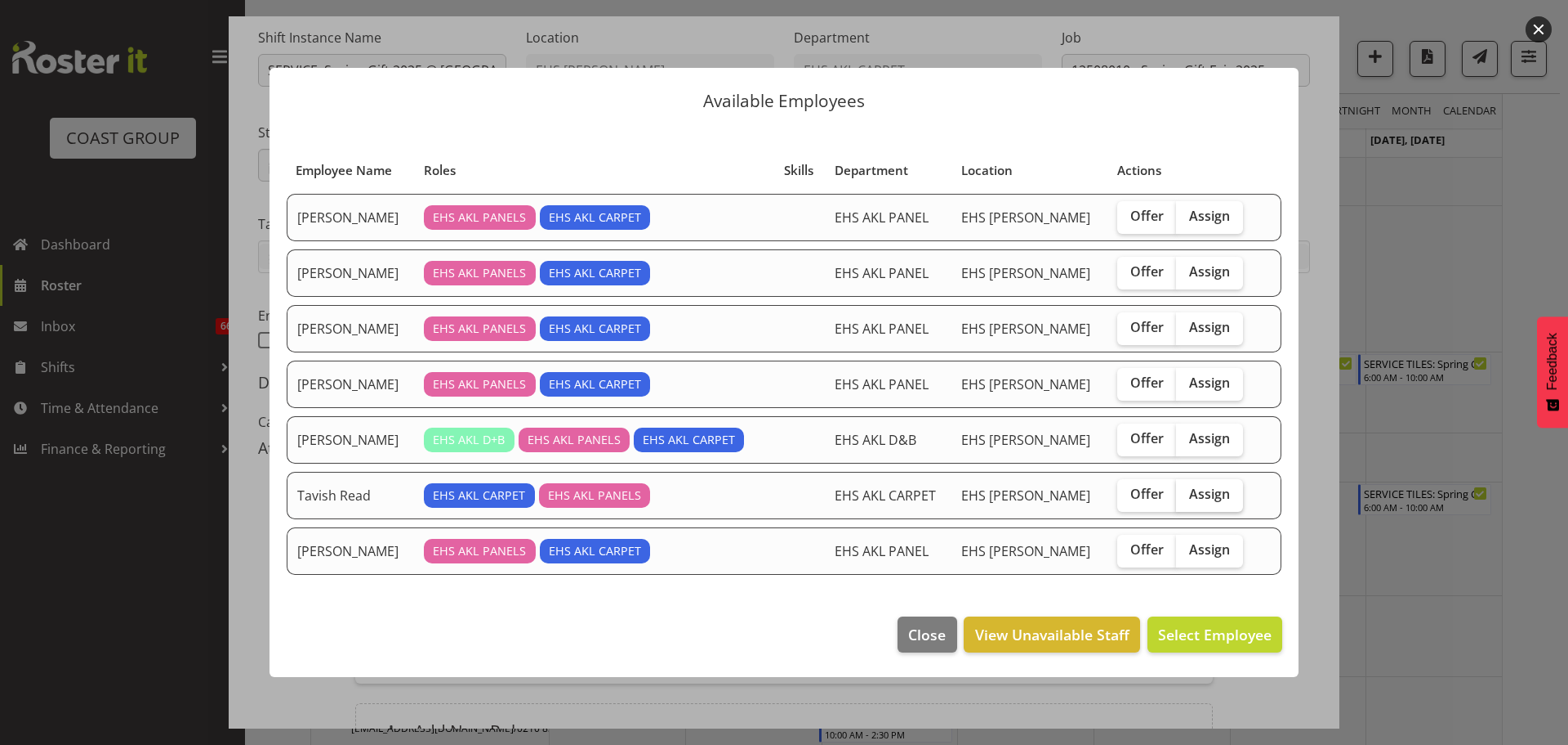
click at [1201, 501] on span "Assign" at bounding box center [1210, 493] width 41 height 17
click at [1187, 499] on input "Assign" at bounding box center [1182, 493] width 11 height 11
checkbox input "true"
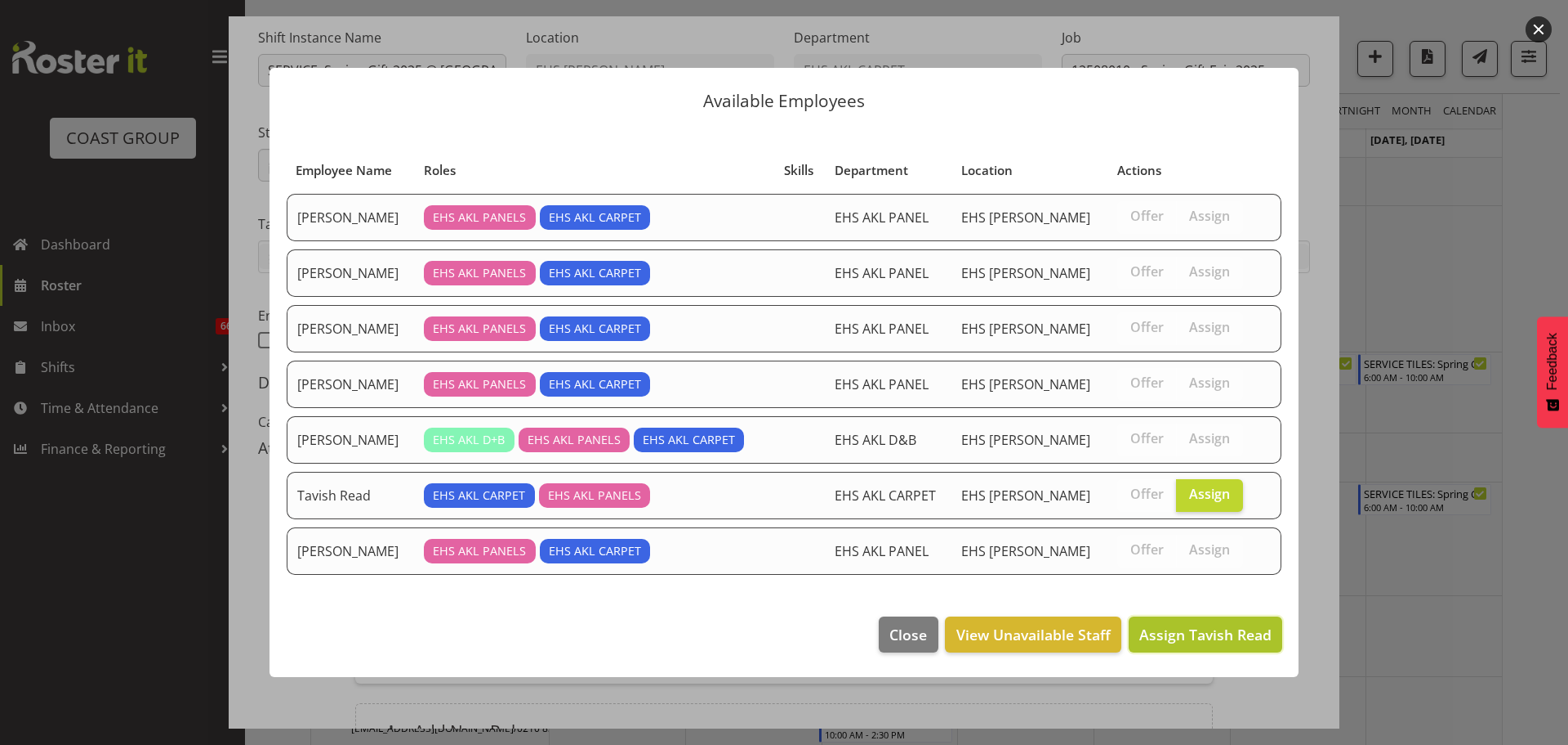
click at [1234, 646] on button "Assign Tavish Read" at bounding box center [1206, 633] width 153 height 36
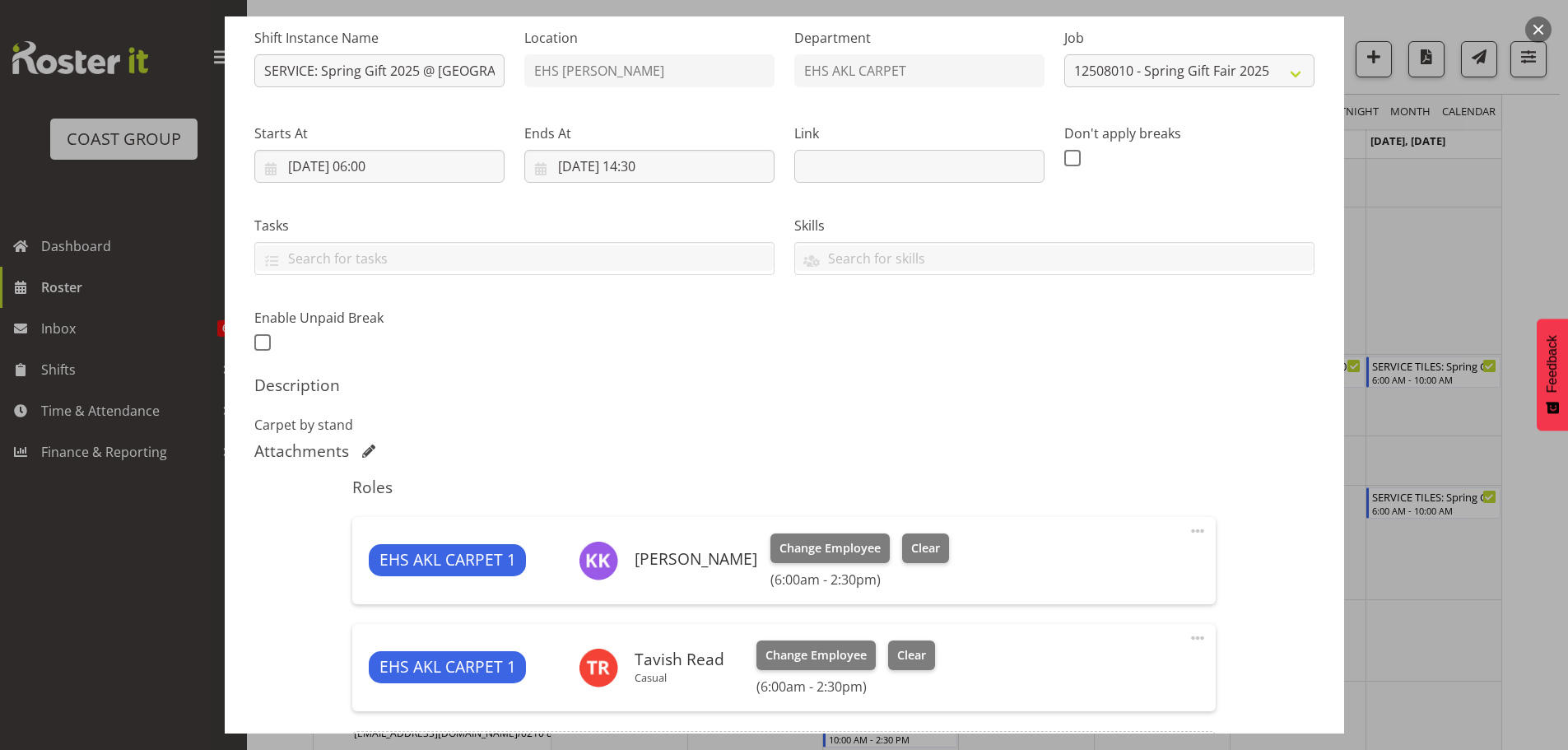
scroll to position [321, 0]
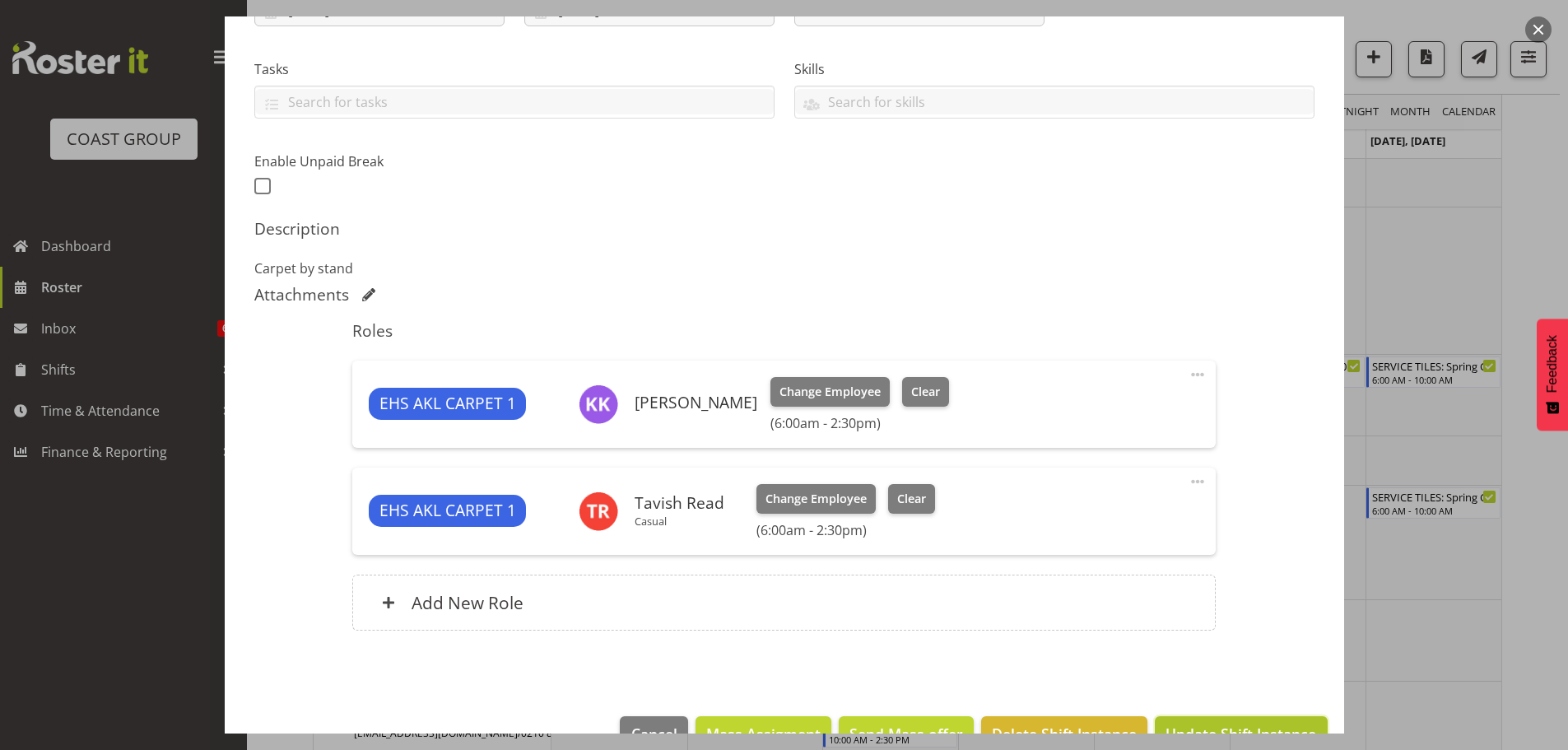
click at [1264, 727] on span "Update Shift Instance" at bounding box center [1240, 733] width 151 height 22
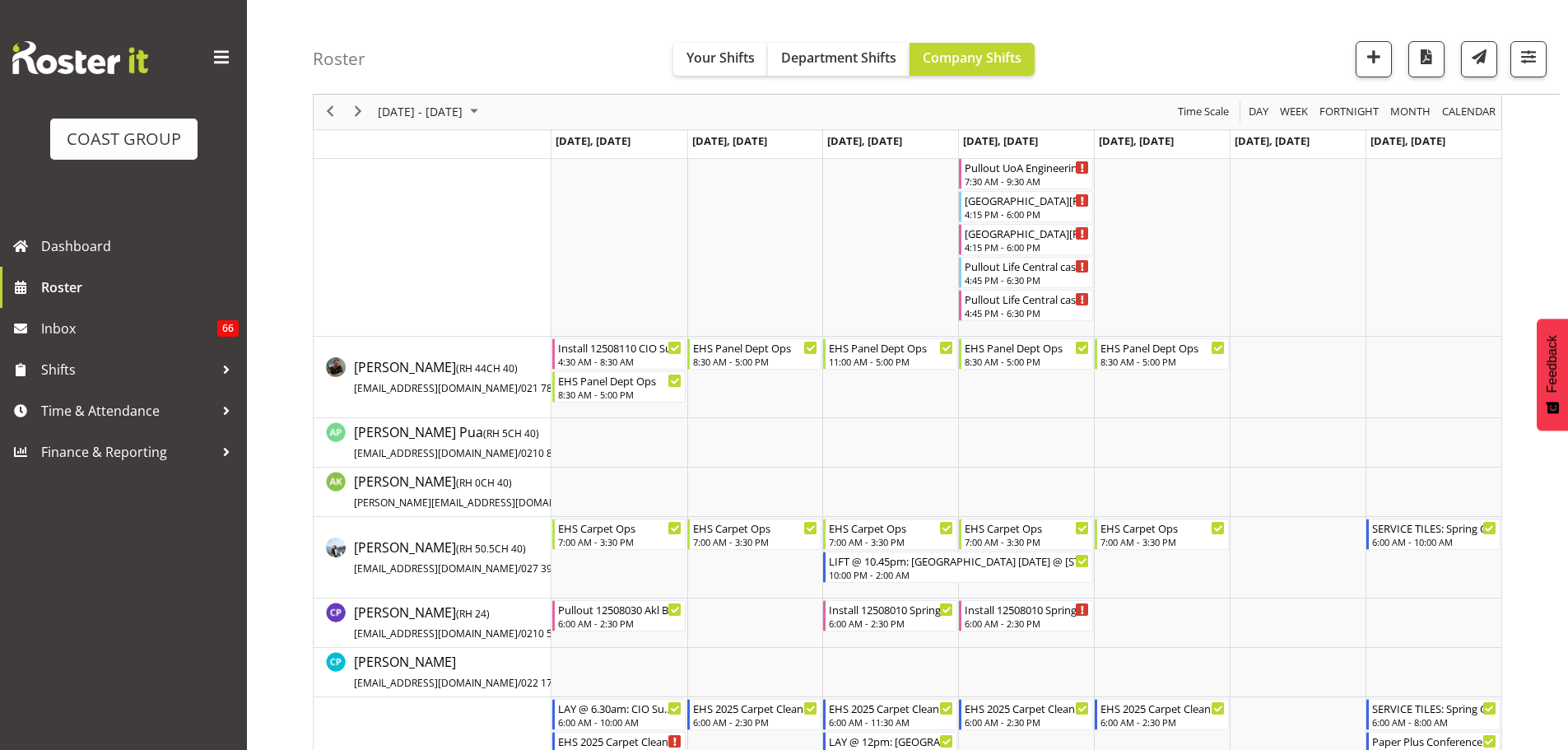
scroll to position [0, 0]
